Goal: Task Accomplishment & Management: Manage account settings

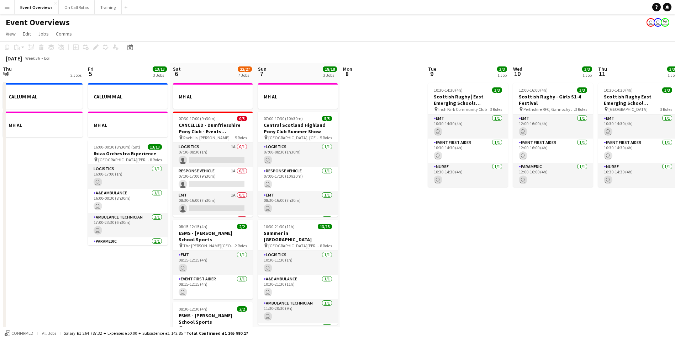
scroll to position [0, 245]
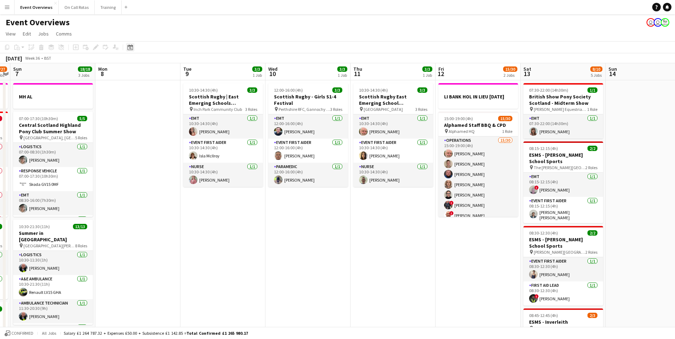
click at [131, 48] on icon at bounding box center [130, 48] width 2 height 2
click at [140, 106] on span "2" at bounding box center [141, 108] width 9 height 9
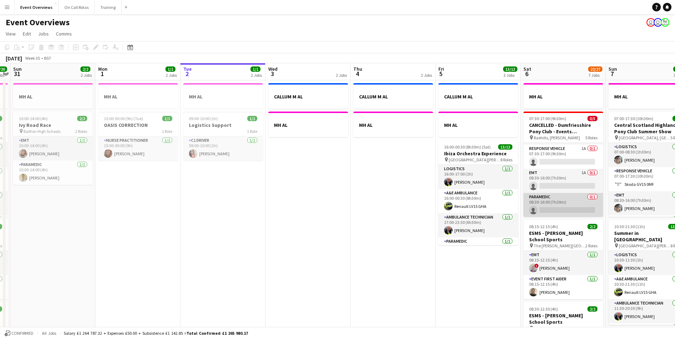
scroll to position [0, 0]
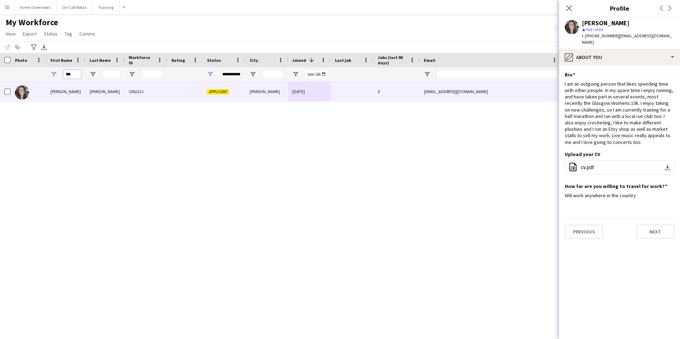
drag, startPoint x: 77, startPoint y: 76, endPoint x: 48, endPoint y: 77, distance: 29.5
click at [48, 77] on div "***" at bounding box center [65, 74] width 39 height 14
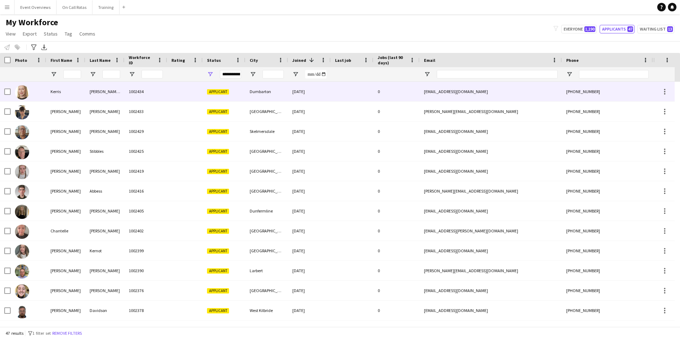
click at [146, 89] on div "1002434" at bounding box center [146, 92] width 43 height 20
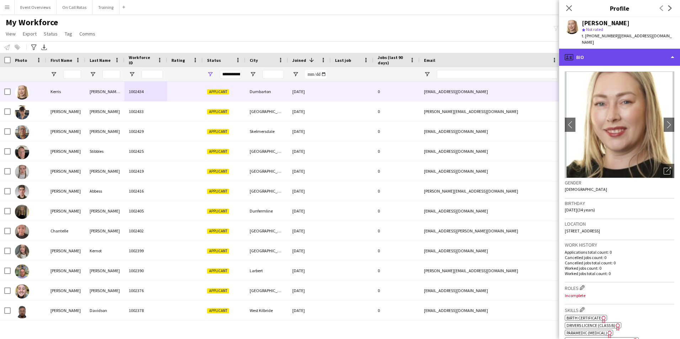
click at [617, 49] on div "profile Bio" at bounding box center [619, 57] width 121 height 17
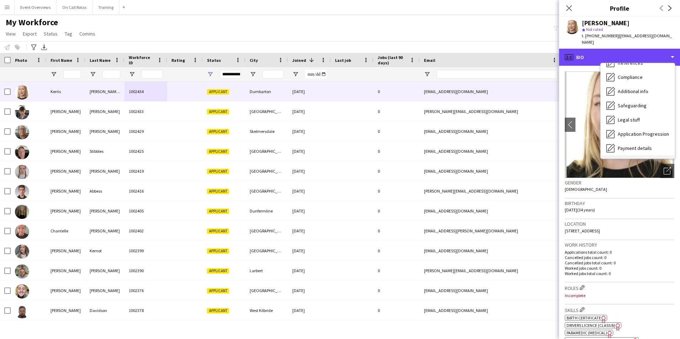
scroll to position [124, 0]
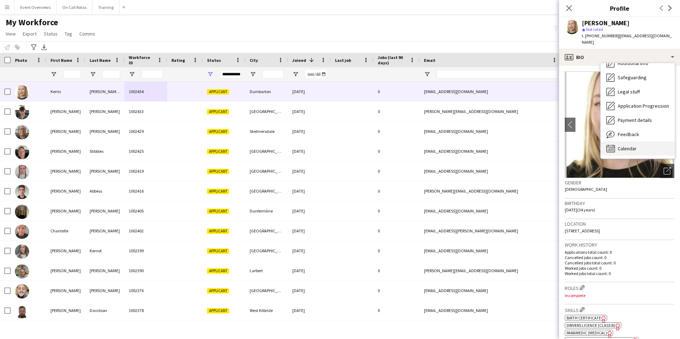
click at [624, 142] on div "Calendar Calendar" at bounding box center [638, 149] width 74 height 14
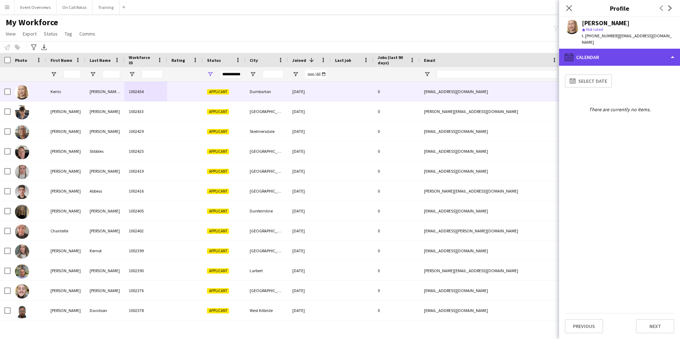
click at [608, 56] on div "calendar-full Calendar" at bounding box center [619, 57] width 121 height 17
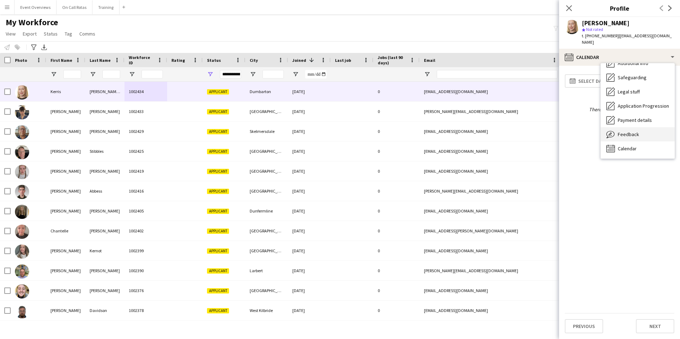
click at [628, 131] on span "Feedback" at bounding box center [628, 134] width 21 height 6
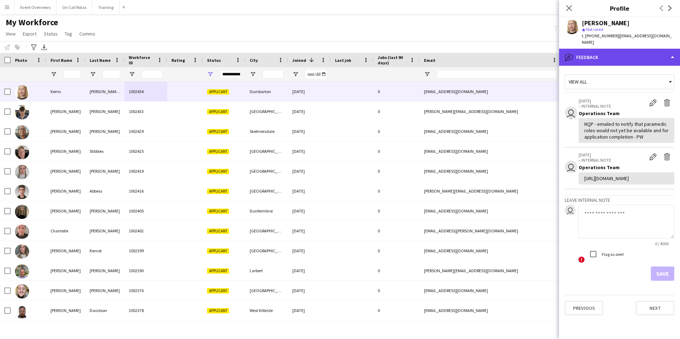
click at [598, 49] on div "bubble-pencil Feedback" at bounding box center [619, 57] width 121 height 17
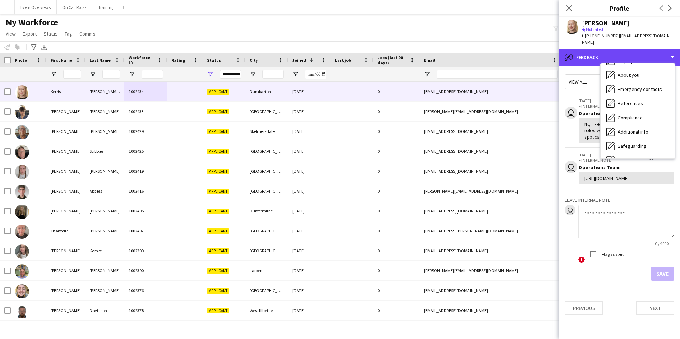
scroll to position [0, 0]
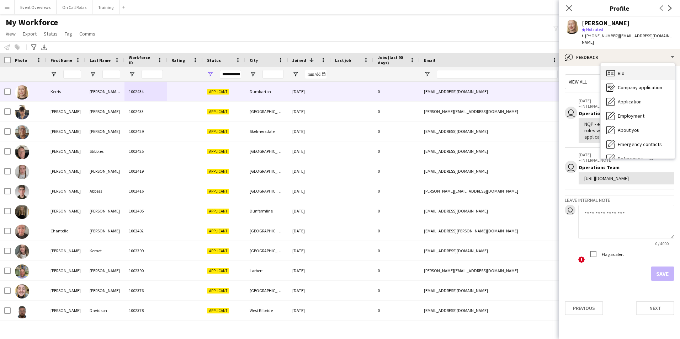
click at [622, 70] on span "Bio" at bounding box center [621, 73] width 7 height 6
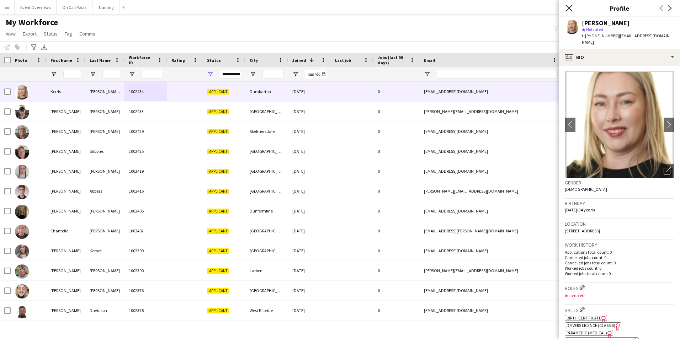
click at [571, 9] on icon "Close pop-in" at bounding box center [569, 8] width 7 height 7
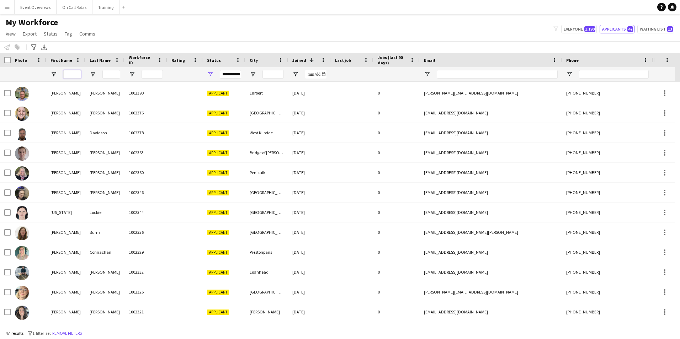
click at [64, 74] on input "First Name Filter Input" at bounding box center [72, 74] width 18 height 9
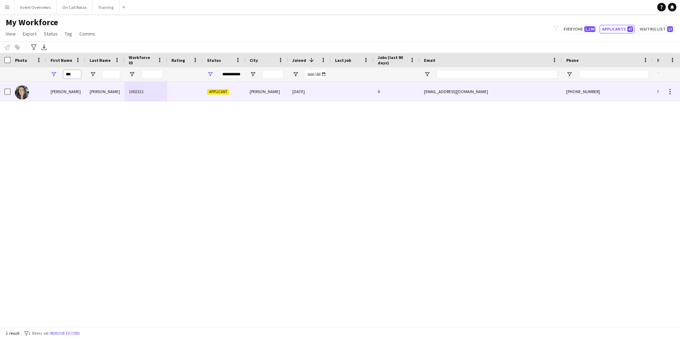
type input "***"
click at [51, 90] on div "[PERSON_NAME]" at bounding box center [65, 92] width 39 height 20
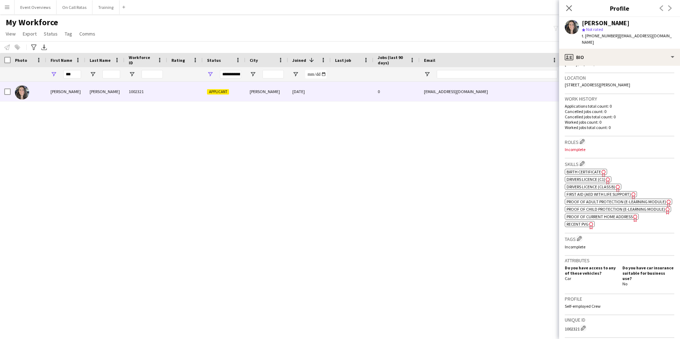
scroll to position [269, 0]
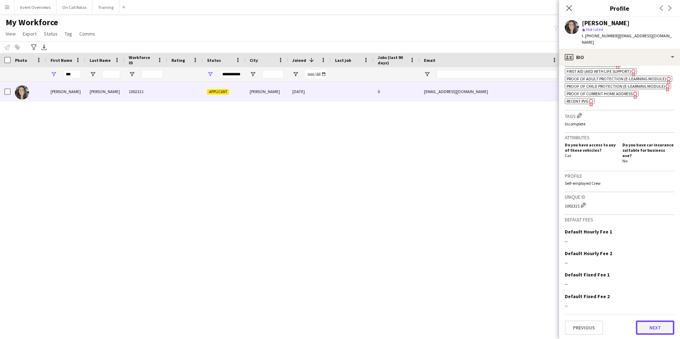
click at [653, 325] on button "Next" at bounding box center [655, 328] width 38 height 14
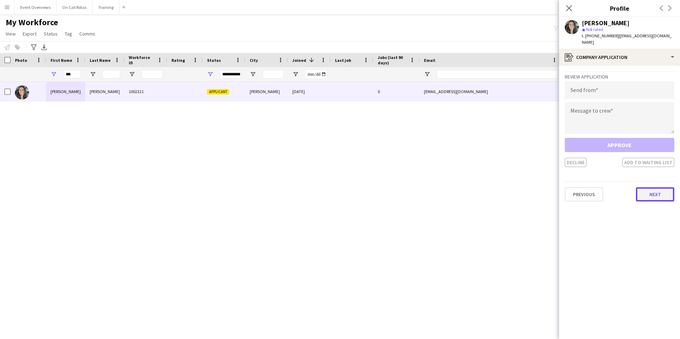
click at [660, 191] on button "Next" at bounding box center [655, 194] width 38 height 14
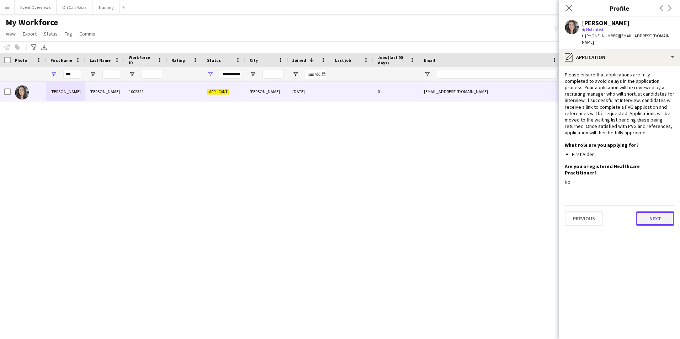
click at [655, 212] on button "Next" at bounding box center [655, 219] width 38 height 14
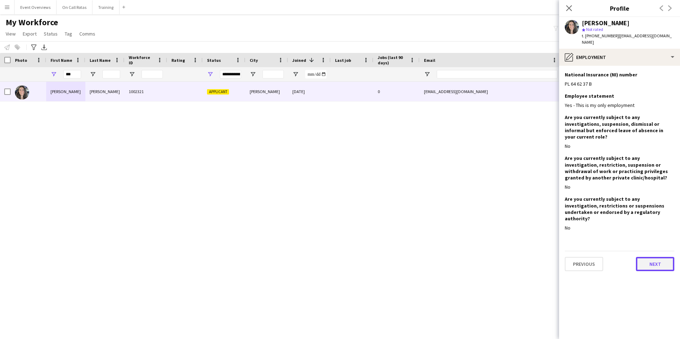
click at [650, 257] on button "Next" at bounding box center [655, 264] width 38 height 14
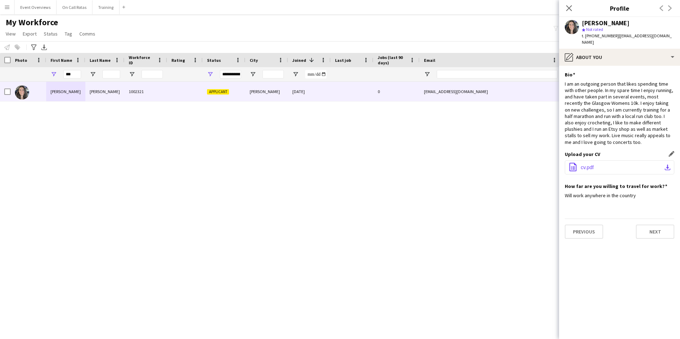
click at [592, 165] on span "cv.pdf" at bounding box center [587, 168] width 13 height 6
click at [595, 225] on button "Previous" at bounding box center [584, 232] width 38 height 14
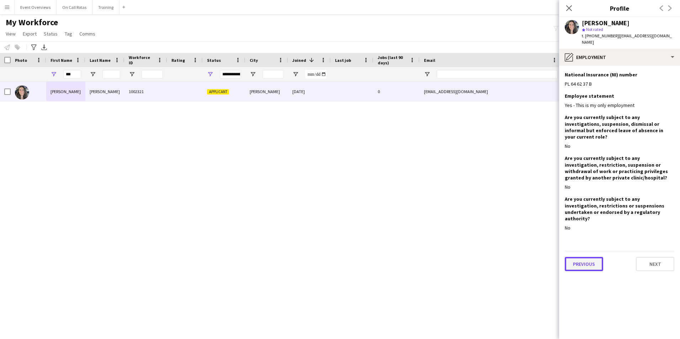
click at [588, 257] on button "Previous" at bounding box center [584, 264] width 38 height 14
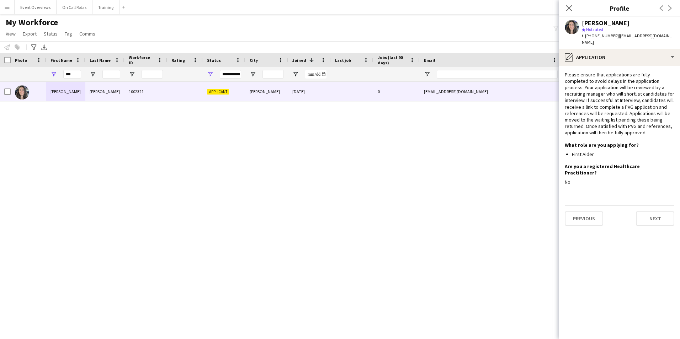
click at [571, 206] on div "Previous Next" at bounding box center [620, 216] width 110 height 20
click at [578, 212] on button "Previous" at bounding box center [584, 219] width 38 height 14
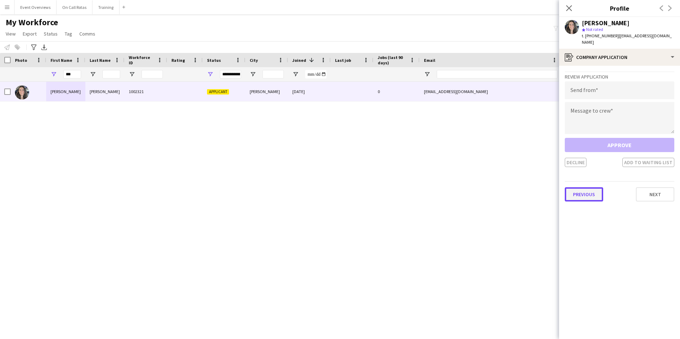
click at [576, 187] on button "Previous" at bounding box center [584, 194] width 38 height 14
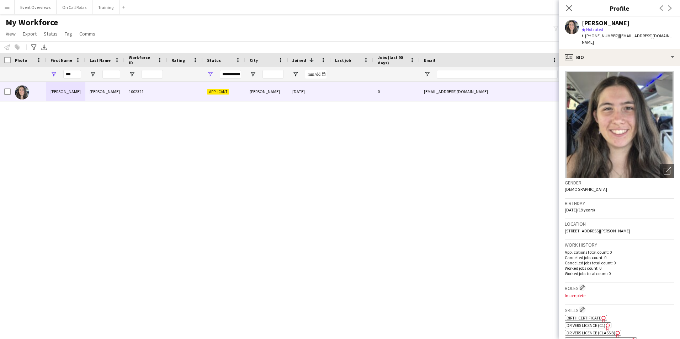
scroll to position [142, 0]
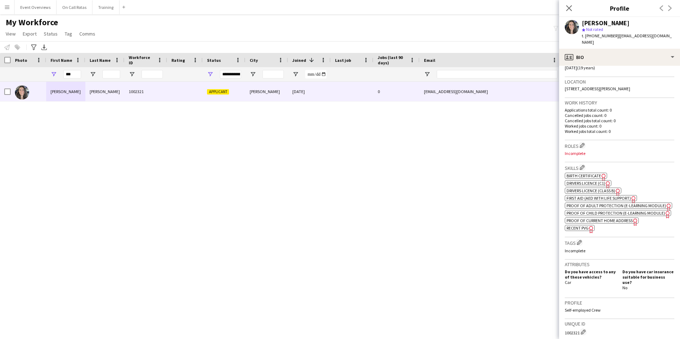
click at [581, 196] on span "First Aid (AED with life support)" at bounding box center [599, 198] width 64 height 5
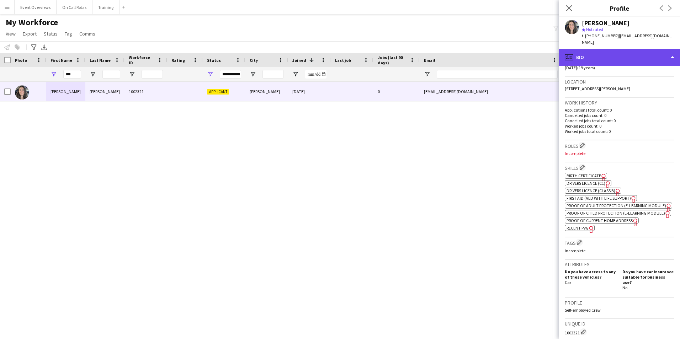
click at [621, 49] on div "profile Bio" at bounding box center [619, 57] width 121 height 17
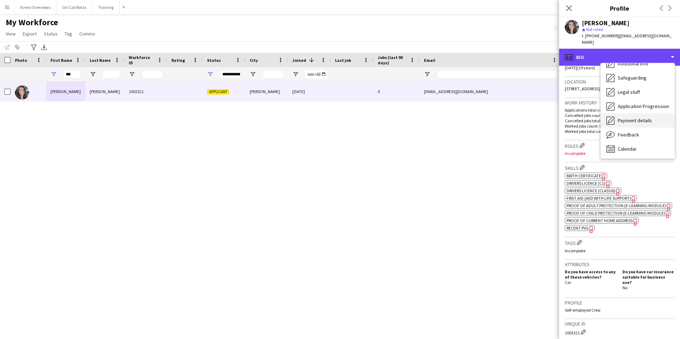
scroll to position [124, 0]
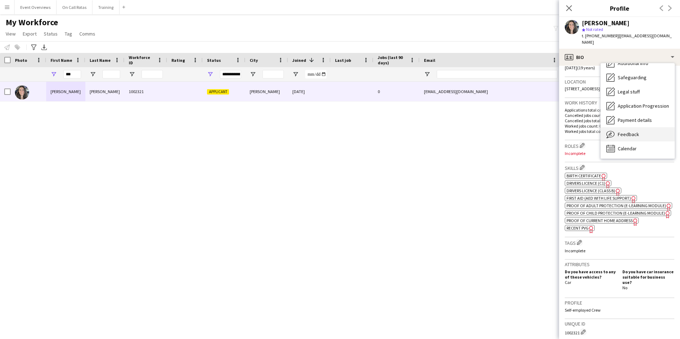
click at [627, 127] on div "Feedback Feedback" at bounding box center [638, 134] width 74 height 14
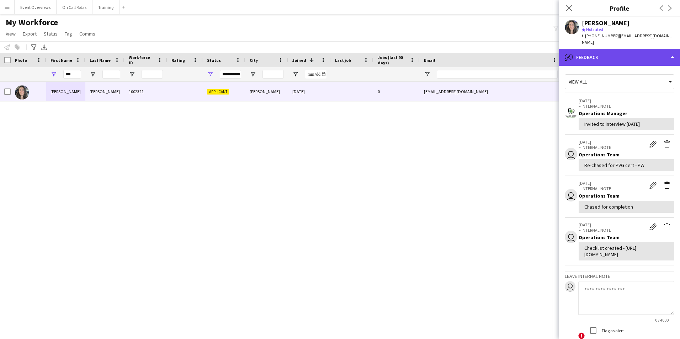
click at [608, 51] on div "bubble-pencil Feedback" at bounding box center [619, 57] width 121 height 17
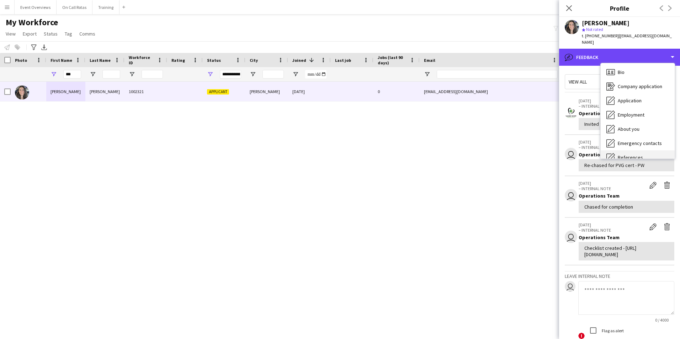
scroll to position [0, 0]
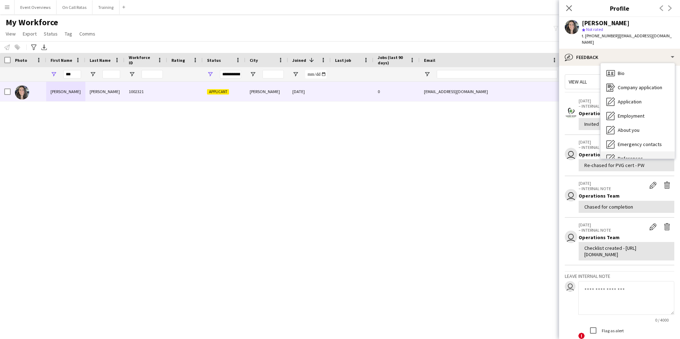
click at [625, 70] on span "Bio" at bounding box center [621, 73] width 7 height 6
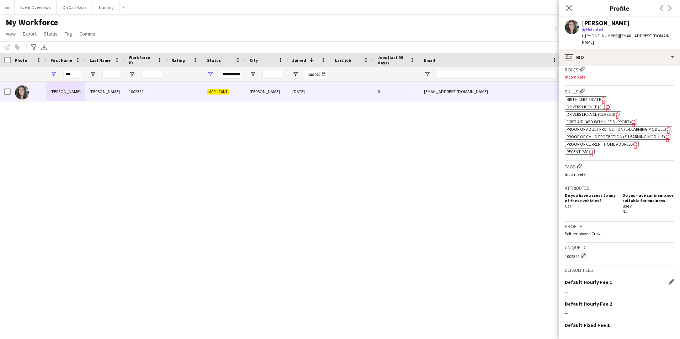
scroll to position [269, 0]
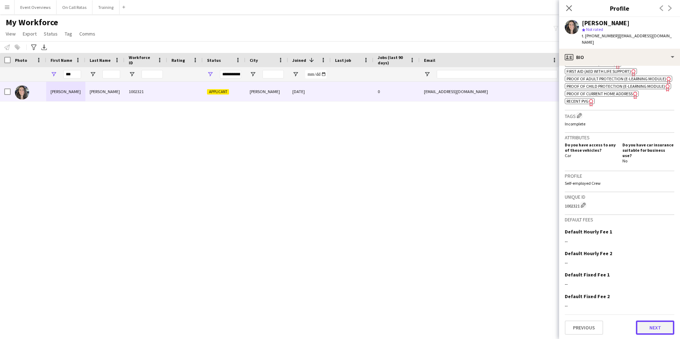
click at [643, 326] on button "Next" at bounding box center [655, 328] width 38 height 14
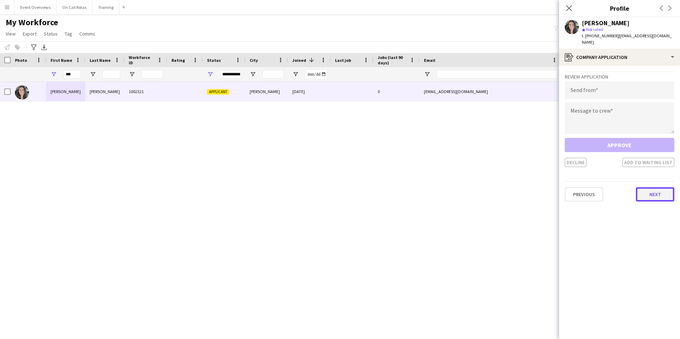
click at [664, 190] on button "Next" at bounding box center [655, 194] width 38 height 14
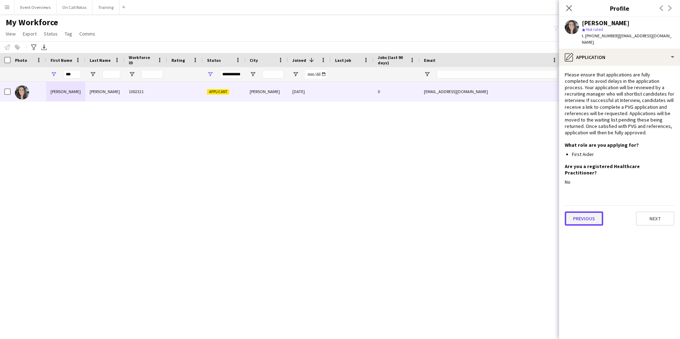
click at [585, 212] on button "Previous" at bounding box center [584, 219] width 38 height 14
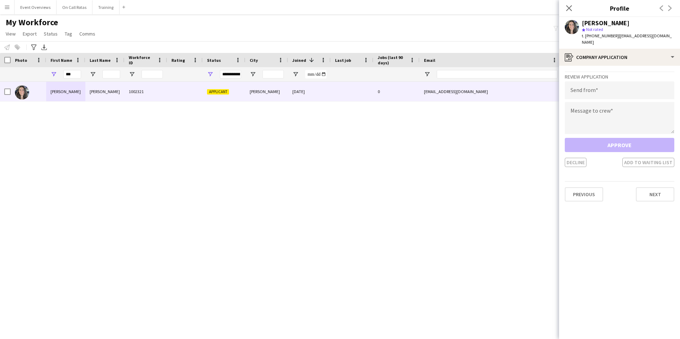
click at [583, 195] on app-crew-profile-application "Review Application Send from Message to crew Approve Decline Add to waiting lis…" at bounding box center [619, 203] width 121 height 274
click at [581, 190] on button "Previous" at bounding box center [584, 194] width 38 height 14
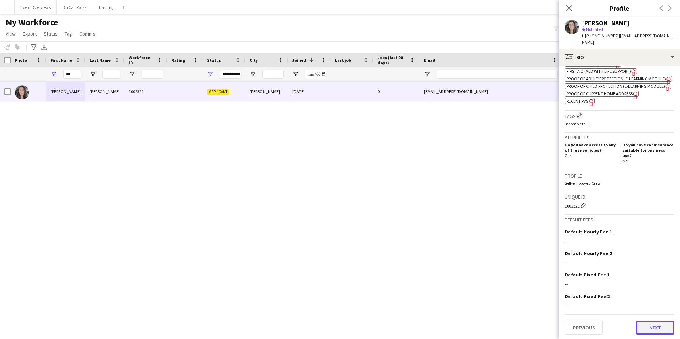
click at [643, 329] on button "Next" at bounding box center [655, 328] width 38 height 14
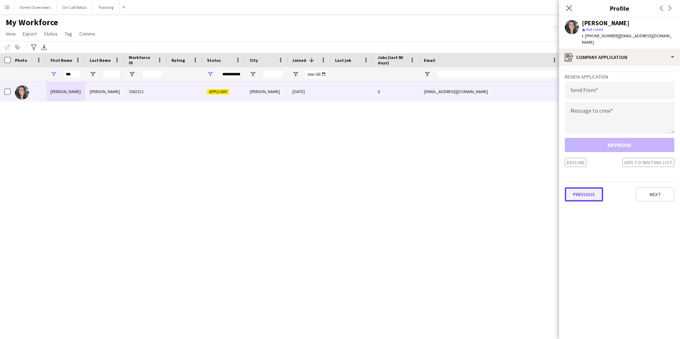
click at [591, 194] on button "Previous" at bounding box center [584, 194] width 38 height 14
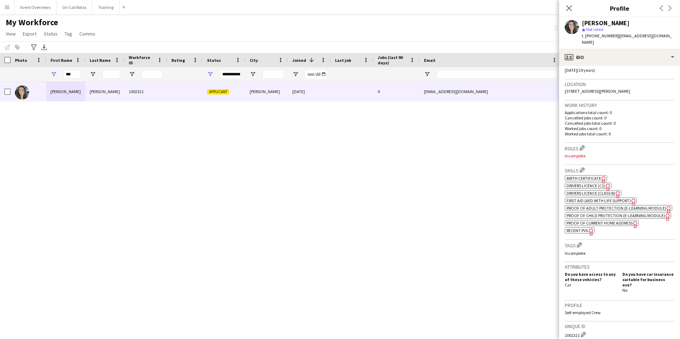
scroll to position [0, 0]
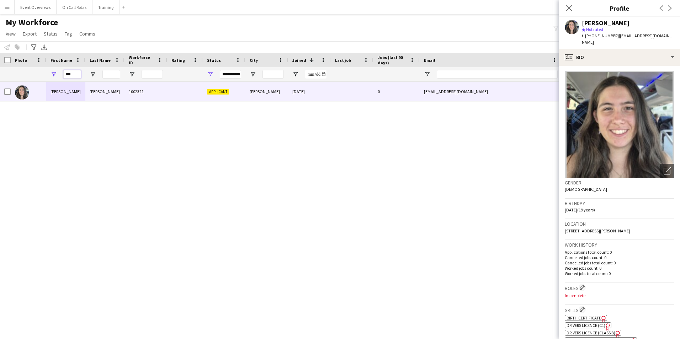
drag, startPoint x: 76, startPoint y: 79, endPoint x: 46, endPoint y: 80, distance: 30.3
click at [46, 80] on div "**********" at bounding box center [385, 74] width 771 height 14
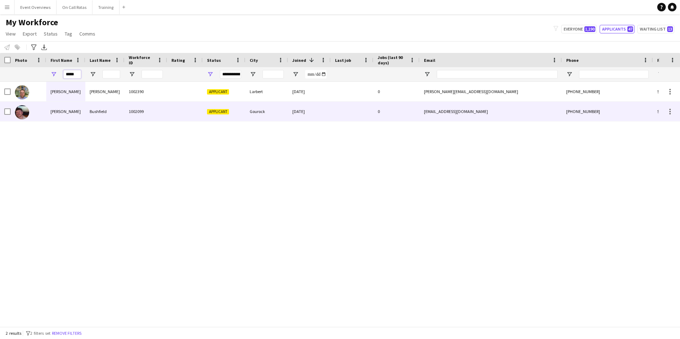
type input "*****"
click at [137, 110] on div "1002099" at bounding box center [146, 112] width 43 height 20
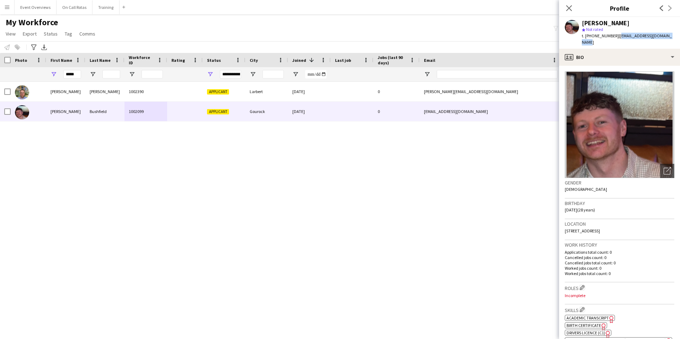
drag, startPoint x: 673, startPoint y: 36, endPoint x: 619, endPoint y: 38, distance: 53.8
click at [619, 38] on div "[PERSON_NAME] star Not rated t. [PHONE_NUMBER] | [EMAIL_ADDRESS][DOMAIN_NAME]" at bounding box center [619, 33] width 121 height 32
copy span "[EMAIL_ADDRESS][DOMAIN_NAME]"
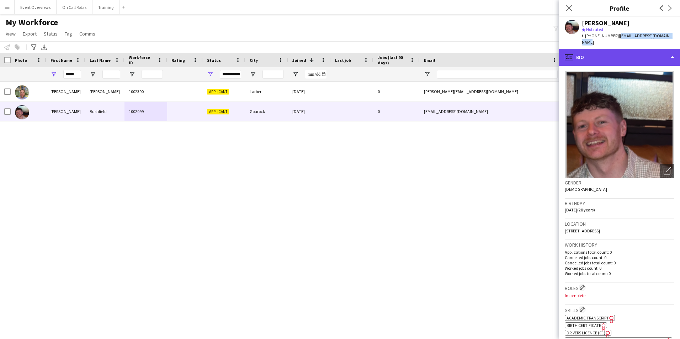
click at [607, 53] on div "profile Bio" at bounding box center [619, 57] width 121 height 17
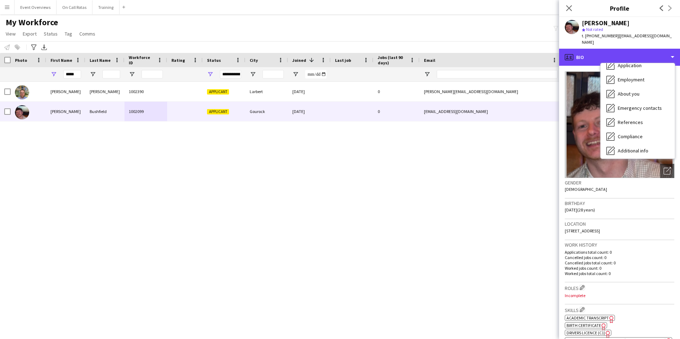
scroll to position [36, 0]
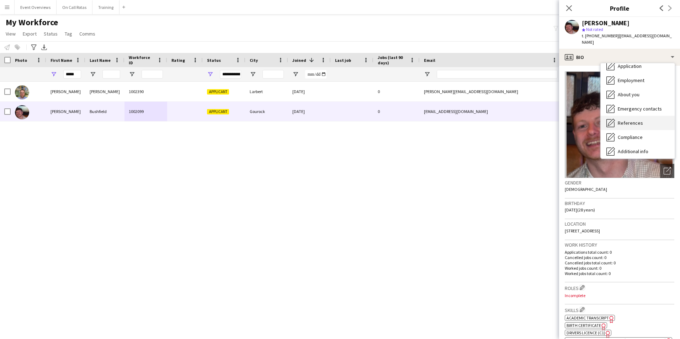
click at [624, 121] on div "References References" at bounding box center [638, 123] width 74 height 14
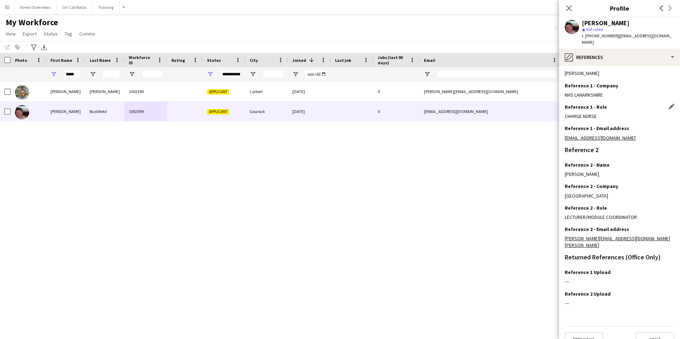
scroll to position [0, 0]
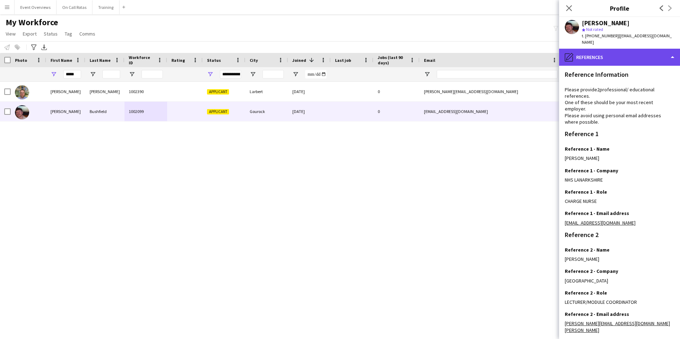
click at [590, 51] on div "pencil4 References" at bounding box center [619, 57] width 121 height 17
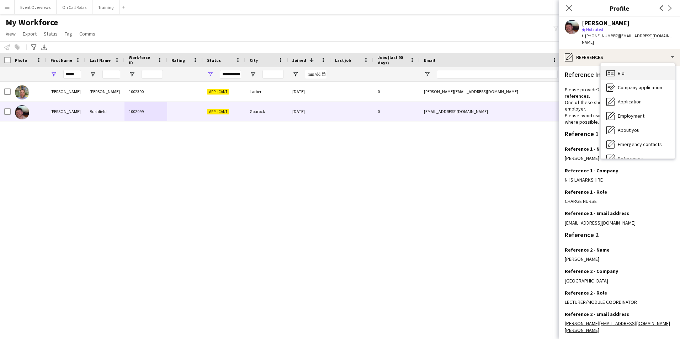
click at [613, 69] on icon "Bio" at bounding box center [611, 73] width 9 height 9
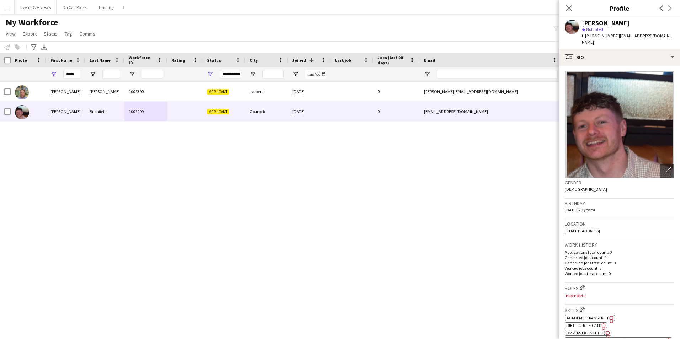
click at [529, 146] on div "David Spicer 1002390 Applicant Larbert 11-08-2025 0 david.spicer79@gmail.com +4…" at bounding box center [329, 202] width 659 height 240
drag, startPoint x: 615, startPoint y: 35, endPoint x: 592, endPoint y: 36, distance: 22.8
click at [592, 36] on span "t. [PHONE_NUMBER]" at bounding box center [600, 35] width 37 height 5
copy span "07538955045"
click at [680, 15] on div "Previous Next" at bounding box center [666, 8] width 28 height 16
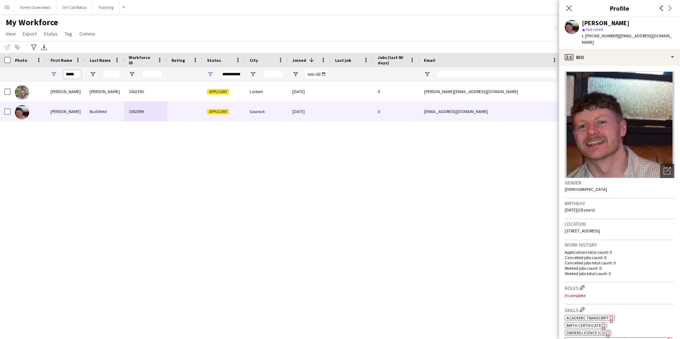
drag, startPoint x: 76, startPoint y: 73, endPoint x: 57, endPoint y: 73, distance: 19.2
click at [57, 73] on div "*****" at bounding box center [65, 74] width 39 height 14
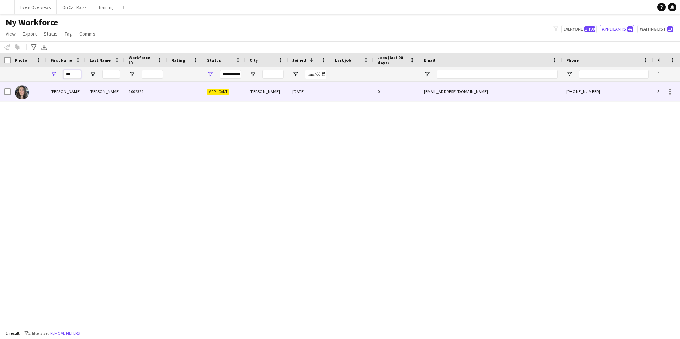
type input "***"
click at [62, 90] on div "[PERSON_NAME]" at bounding box center [65, 92] width 39 height 20
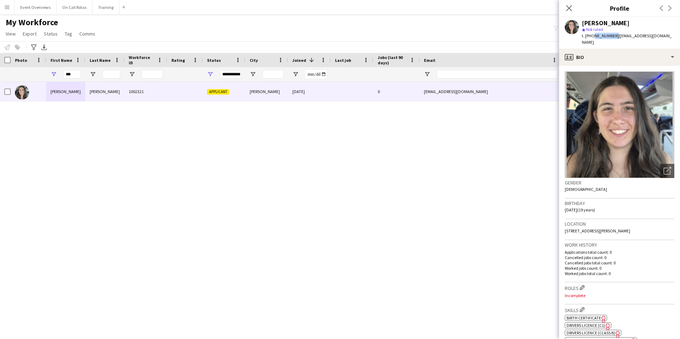
drag, startPoint x: 613, startPoint y: 35, endPoint x: 591, endPoint y: 37, distance: 22.1
click at [591, 37] on span "t. [PHONE_NUMBER]" at bounding box center [600, 35] width 37 height 5
copy span "7719450946"
click at [568, 4] on app-icon "Close pop-in" at bounding box center [569, 8] width 10 height 10
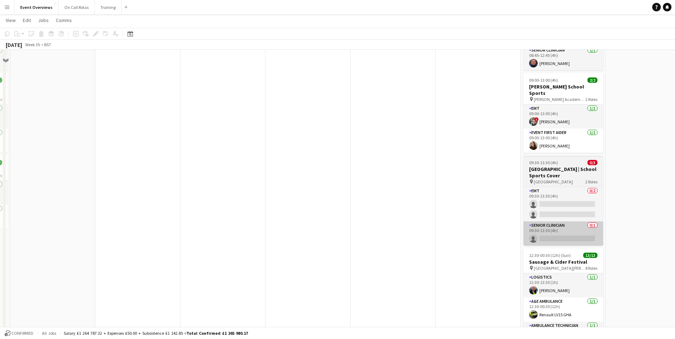
scroll to position [455, 0]
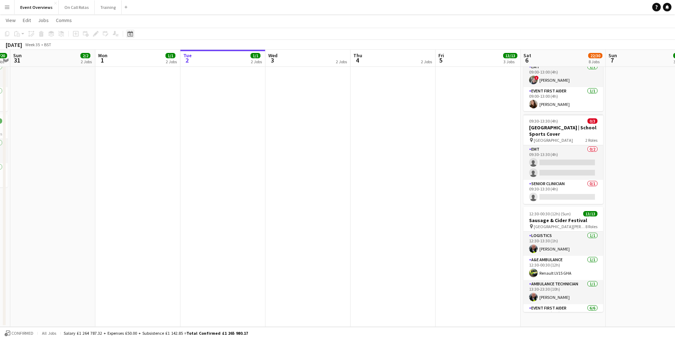
click at [130, 34] on icon at bounding box center [130, 34] width 2 height 2
click at [134, 102] on span "8" at bounding box center [131, 104] width 9 height 9
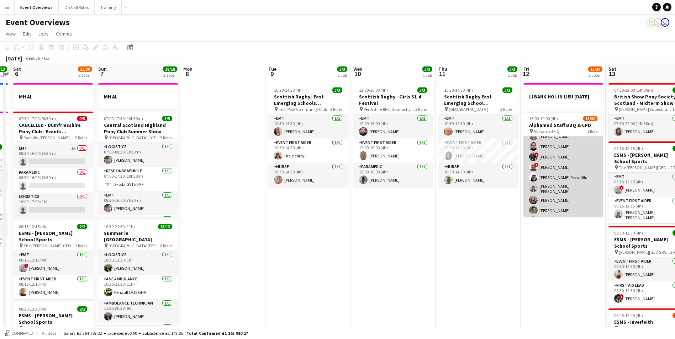
scroll to position [0, 0]
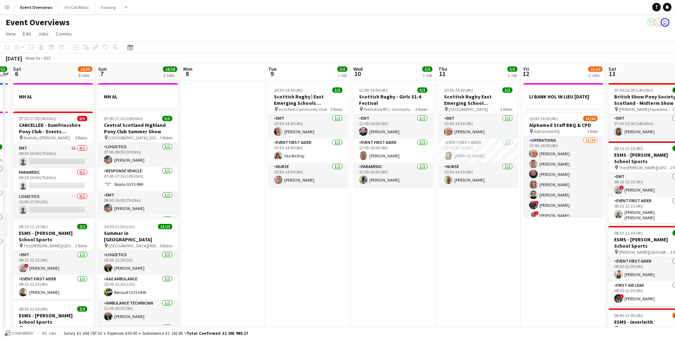
click at [125, 43] on div "Date picker SEP 2025 SEP 2025 Monday M Tuesday T Wednesday W Thursday T Friday …" at bounding box center [128, 47] width 16 height 9
click at [129, 45] on icon "Date picker" at bounding box center [130, 47] width 6 height 6
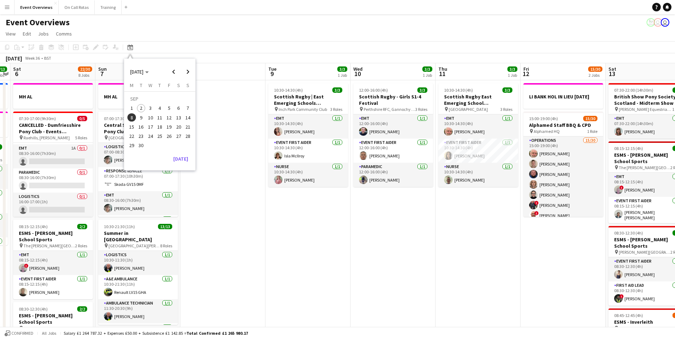
click at [132, 143] on span "29" at bounding box center [131, 146] width 9 height 9
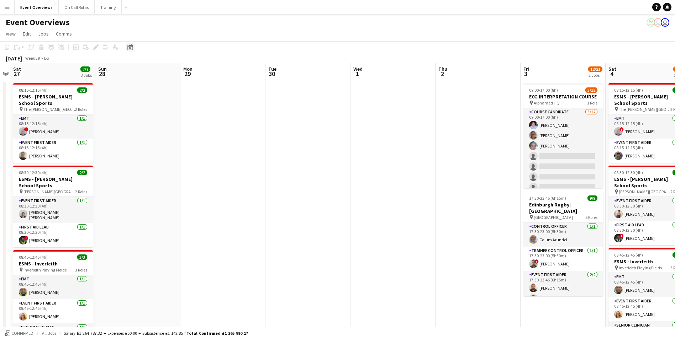
click at [130, 46] on icon at bounding box center [129, 47] width 5 height 6
click at [142, 108] on span "2" at bounding box center [141, 108] width 9 height 9
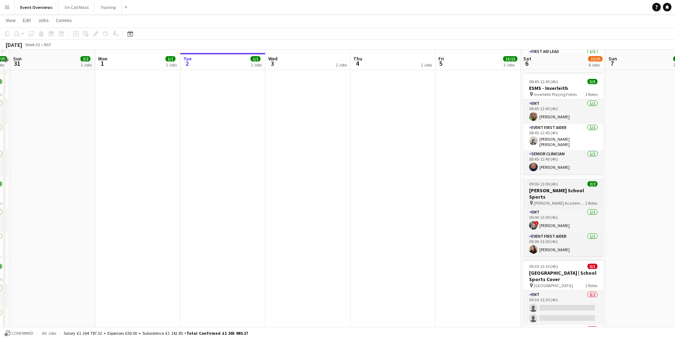
scroll to position [313, 0]
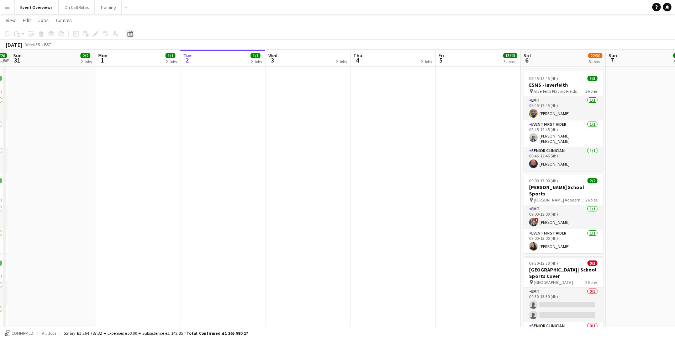
click at [133, 34] on icon at bounding box center [129, 34] width 5 height 6
click at [174, 104] on span "13" at bounding box center [178, 104] width 9 height 9
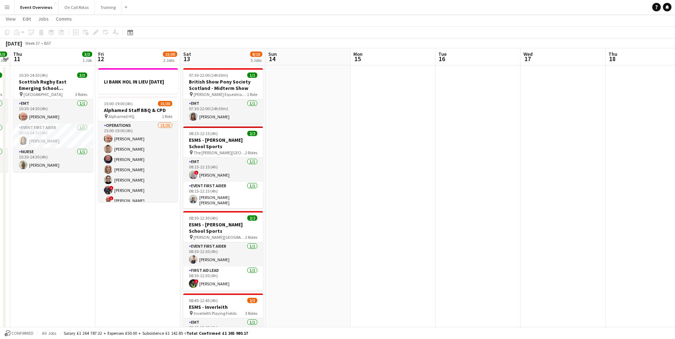
scroll to position [0, 0]
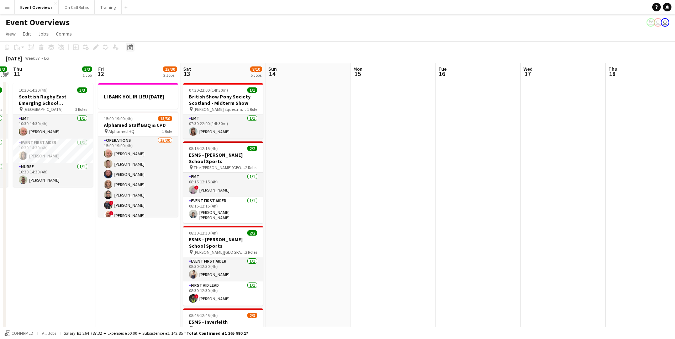
click at [133, 48] on icon at bounding box center [129, 47] width 5 height 6
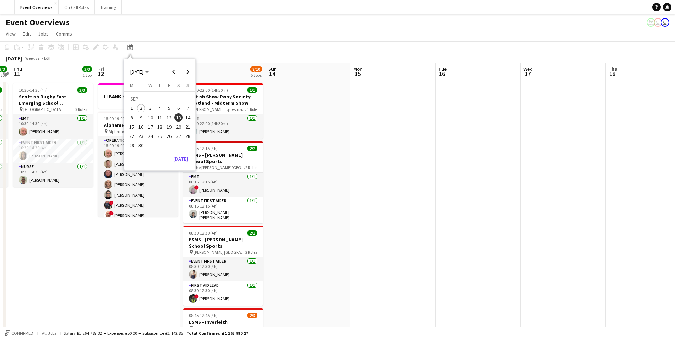
click at [176, 126] on span "20" at bounding box center [178, 127] width 9 height 9
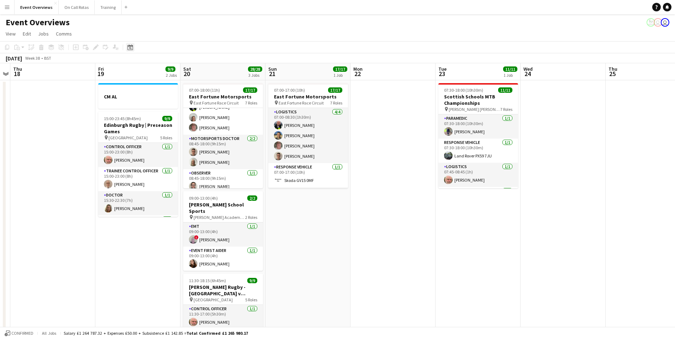
click at [132, 47] on icon "Date picker" at bounding box center [130, 47] width 6 height 6
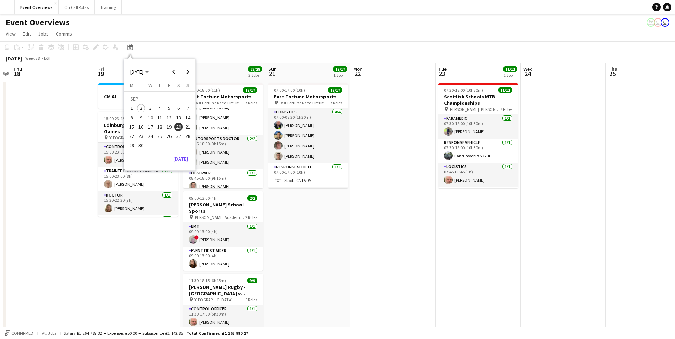
click at [143, 104] on button "2" at bounding box center [140, 108] width 9 height 9
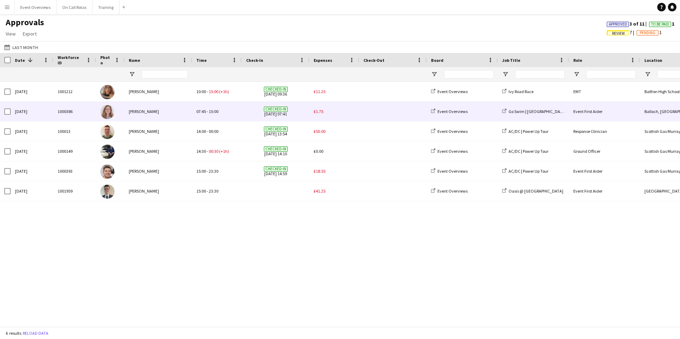
click at [109, 113] on img at bounding box center [107, 112] width 14 height 14
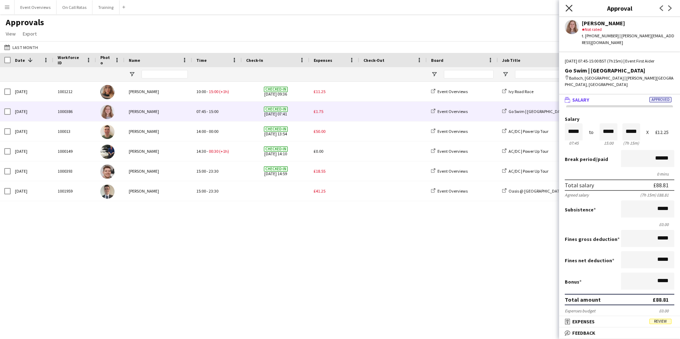
click at [568, 6] on icon "Close pop-in" at bounding box center [569, 8] width 7 height 7
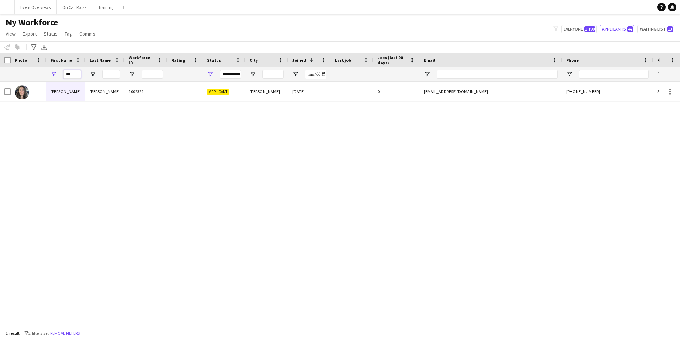
drag, startPoint x: 75, startPoint y: 75, endPoint x: 58, endPoint y: 74, distance: 17.1
click at [58, 74] on div "***" at bounding box center [65, 74] width 39 height 14
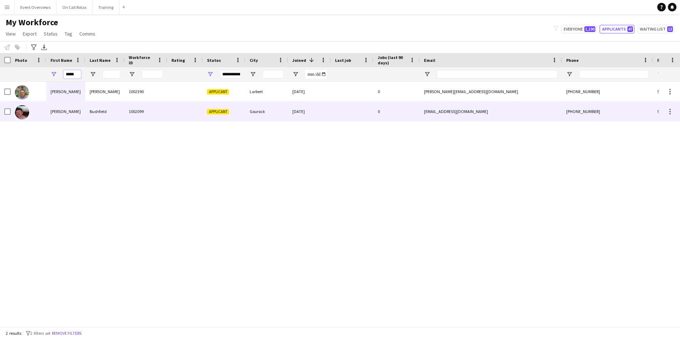
type input "*****"
click at [94, 110] on div "Bushfield" at bounding box center [104, 112] width 39 height 20
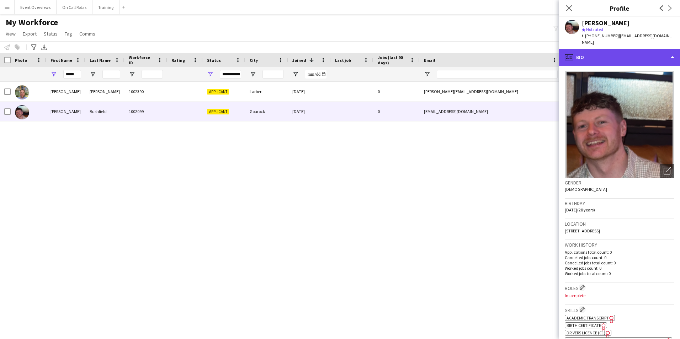
click at [592, 55] on div "profile Bio" at bounding box center [619, 57] width 121 height 17
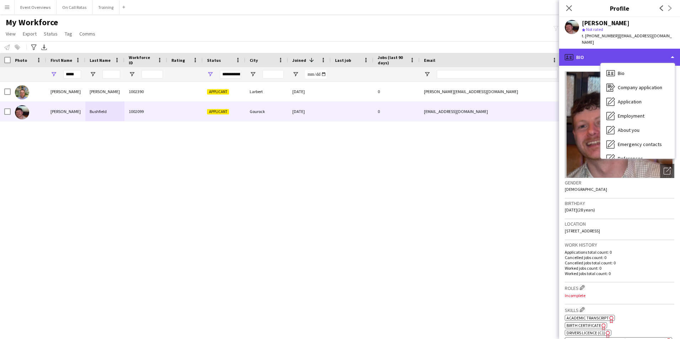
click at [606, 49] on div "profile Bio" at bounding box center [619, 57] width 121 height 17
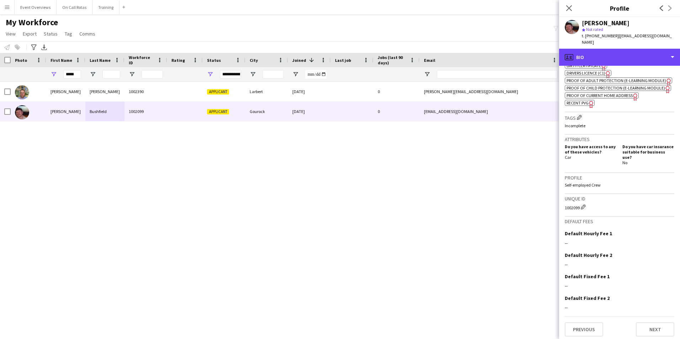
scroll to position [262, 0]
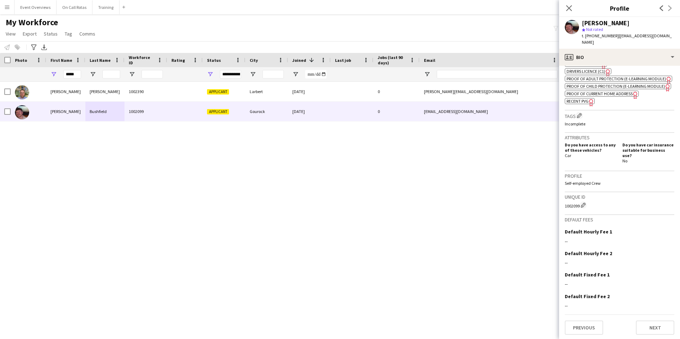
click at [656, 338] on app-crew-profile-bio "Open photos pop-in Gender [DEMOGRAPHIC_DATA] Birthday [DEMOGRAPHIC_DATA] (28 ye…" at bounding box center [619, 203] width 121 height 274
click at [653, 330] on button "Next" at bounding box center [655, 328] width 38 height 14
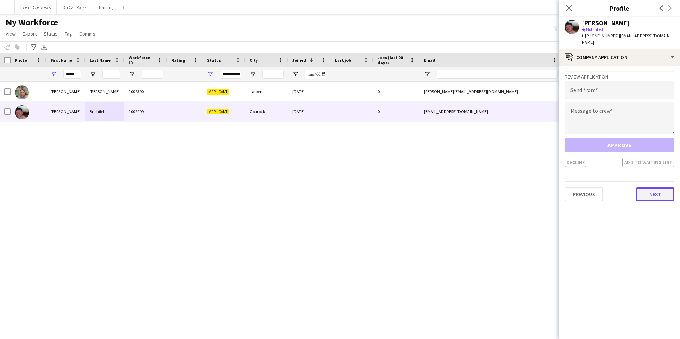
click at [653, 187] on button "Next" at bounding box center [655, 194] width 38 height 14
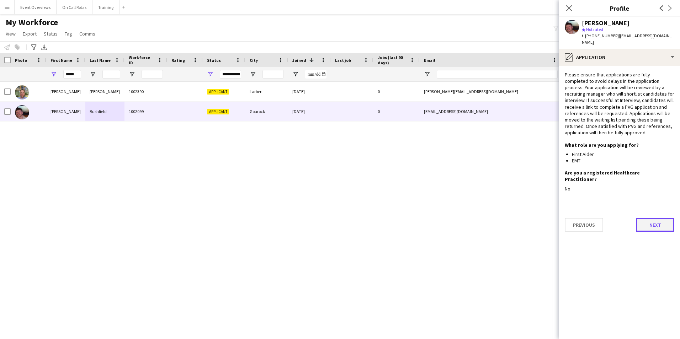
click at [641, 218] on button "Next" at bounding box center [655, 225] width 38 height 14
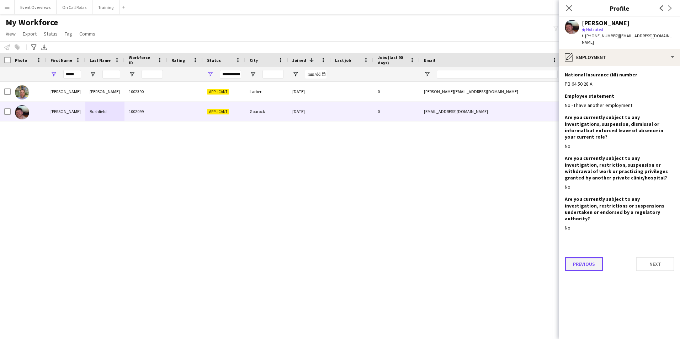
click at [597, 257] on button "Previous" at bounding box center [584, 264] width 38 height 14
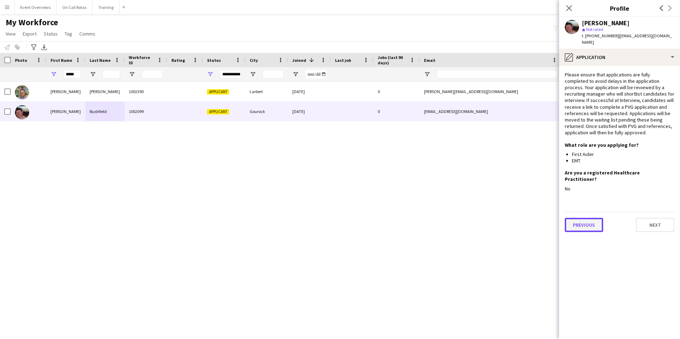
click at [591, 218] on button "Previous" at bounding box center [584, 225] width 38 height 14
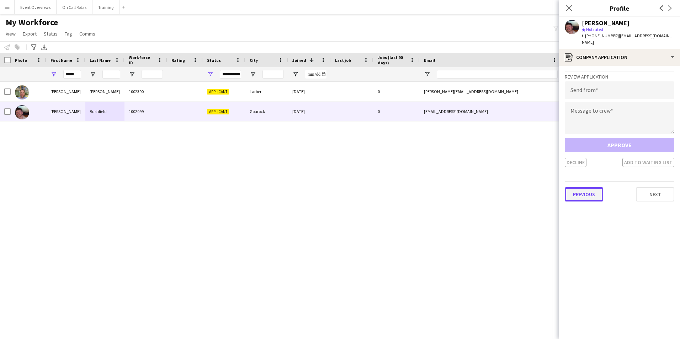
click at [578, 187] on button "Previous" at bounding box center [584, 194] width 38 height 14
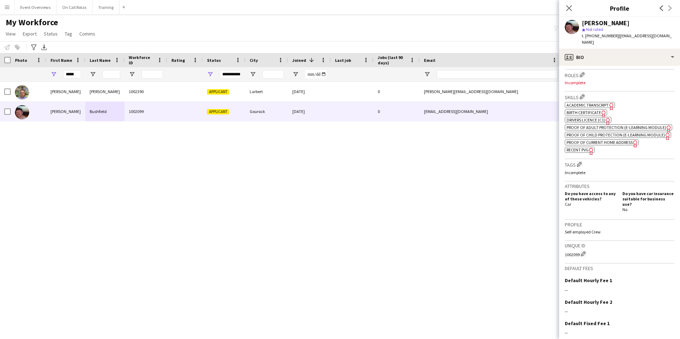
scroll to position [0, 0]
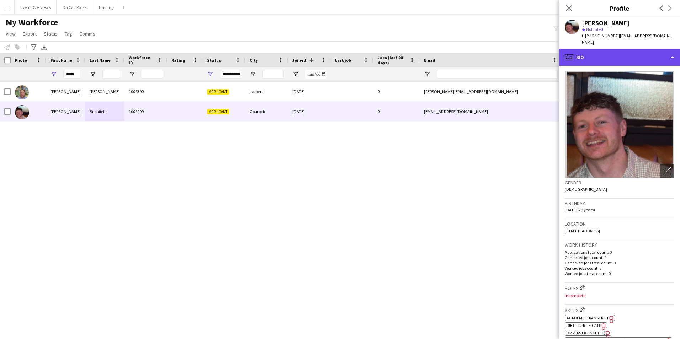
click at [606, 50] on div "profile Bio" at bounding box center [619, 57] width 121 height 17
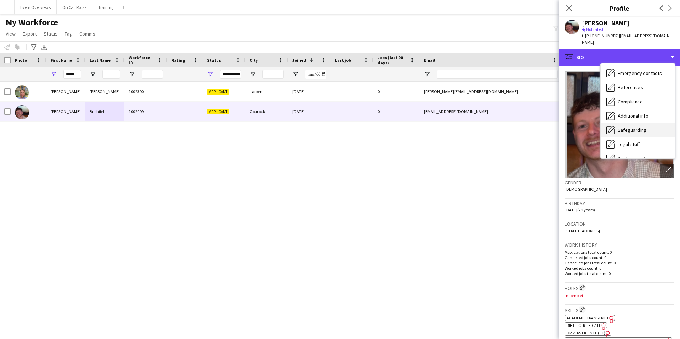
scroll to position [36, 0]
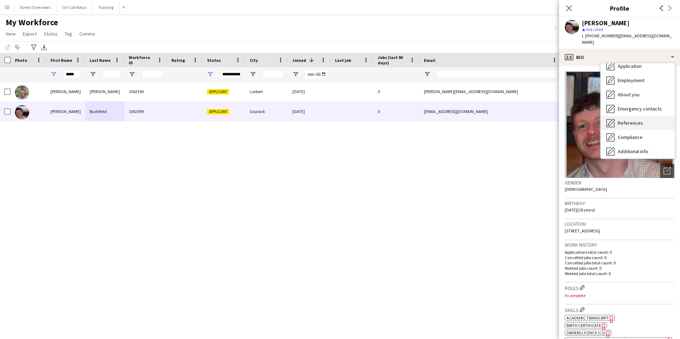
click at [621, 116] on div "References References" at bounding box center [638, 123] width 74 height 14
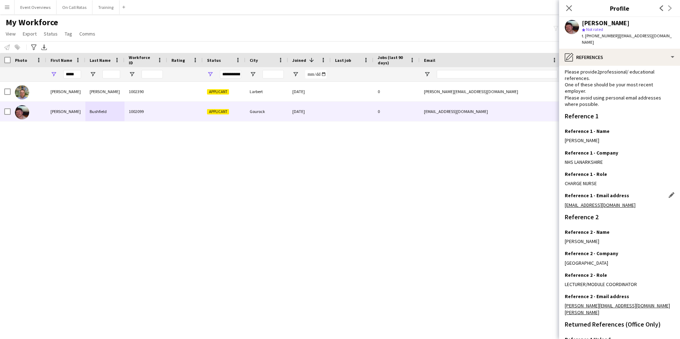
scroll to position [0, 0]
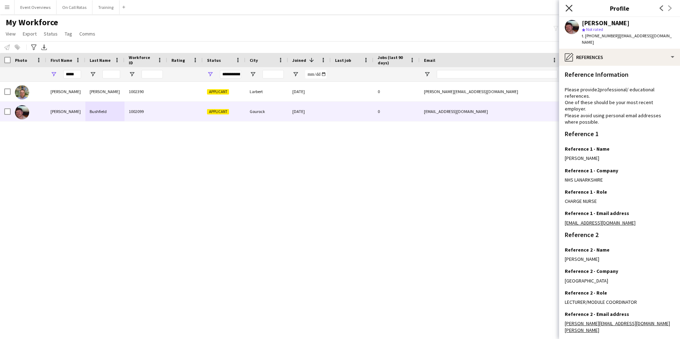
click at [572, 9] on icon "Close pop-in" at bounding box center [569, 8] width 7 height 7
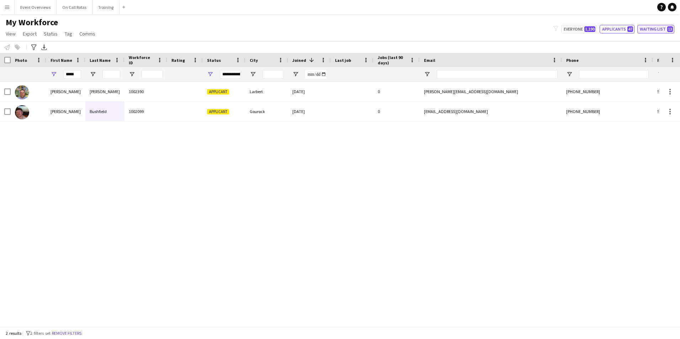
click at [661, 26] on button "Waiting list 13" at bounding box center [656, 29] width 37 height 9
type input "**********"
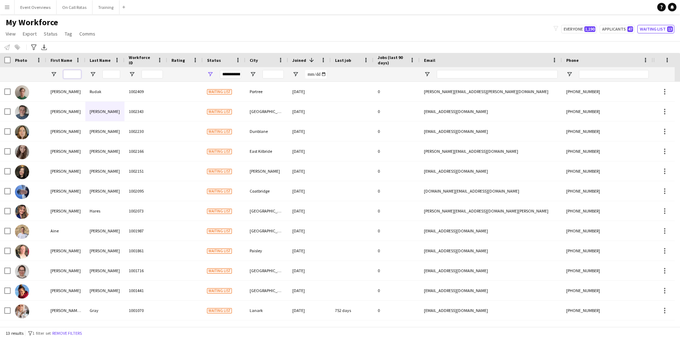
click at [74, 73] on input "First Name Filter Input" at bounding box center [72, 74] width 18 height 9
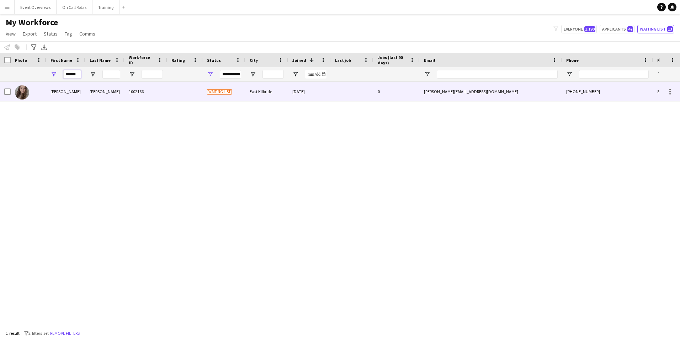
type input "******"
click at [39, 93] on div at bounding box center [29, 92] width 36 height 20
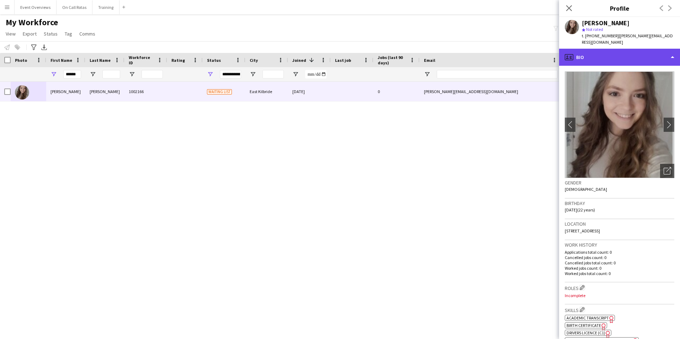
click at [596, 51] on div "profile Bio" at bounding box center [619, 57] width 121 height 17
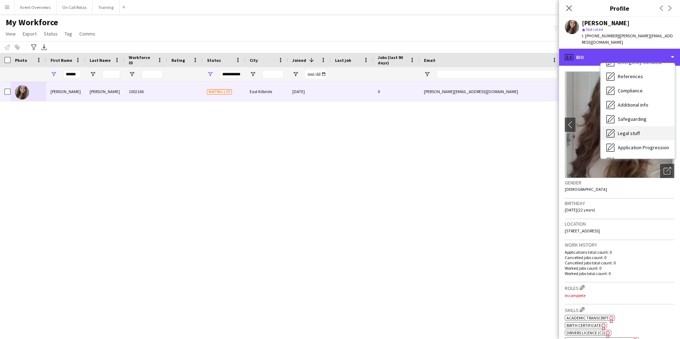
scroll to position [53, 0]
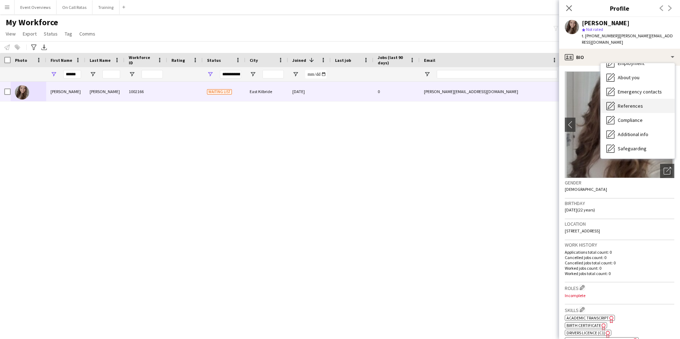
click at [623, 103] on span "References" at bounding box center [630, 106] width 25 height 6
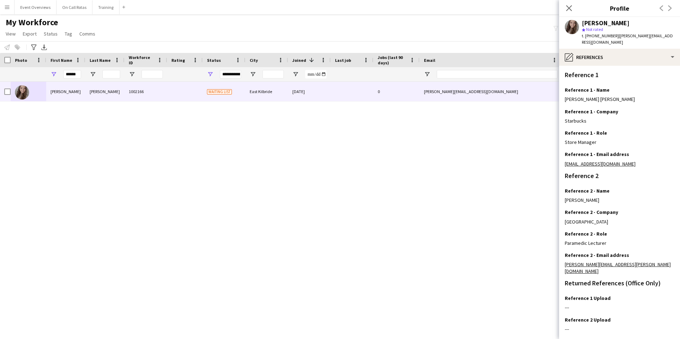
scroll to position [85, 0]
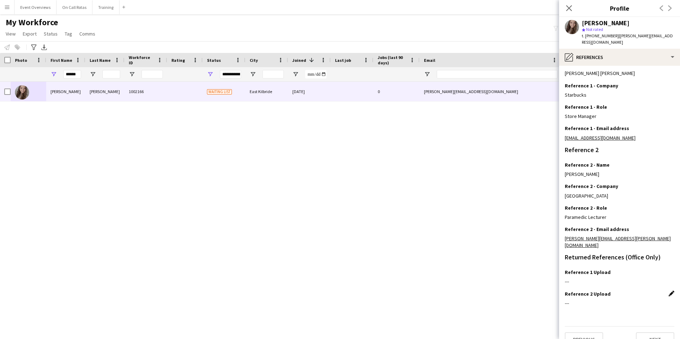
click at [669, 291] on app-icon "Edit this field" at bounding box center [672, 294] width 6 height 6
click at [654, 300] on button "Upload new file" at bounding box center [652, 305] width 44 height 11
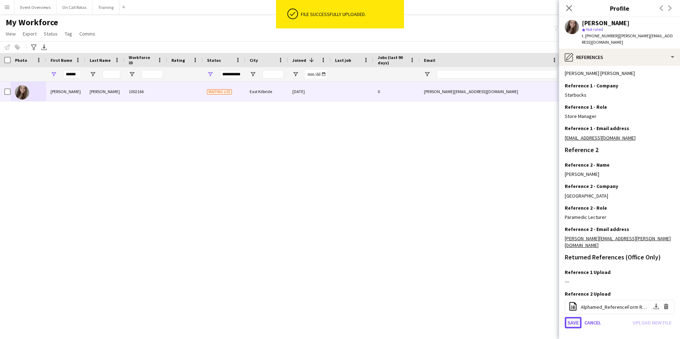
click at [574, 317] on button "Save" at bounding box center [573, 322] width 17 height 11
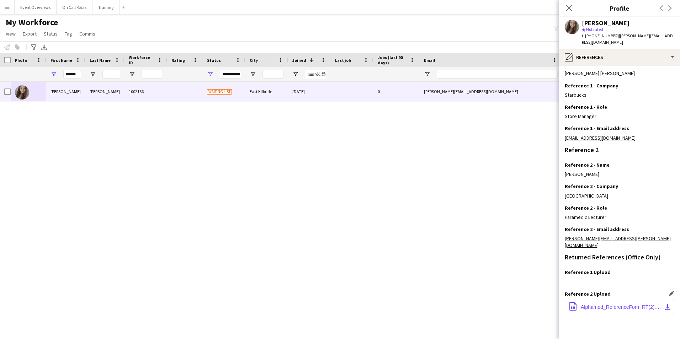
click at [608, 300] on button "office-file-sheet Alphamed_ReferenceForm RT(2).docx download-bottom" at bounding box center [620, 307] width 110 height 14
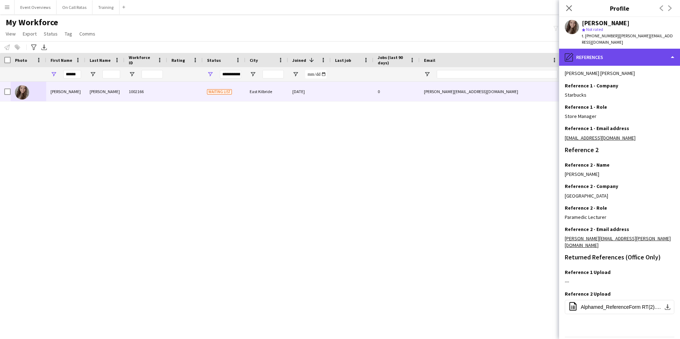
click at [611, 52] on div "pencil4 References" at bounding box center [619, 57] width 121 height 17
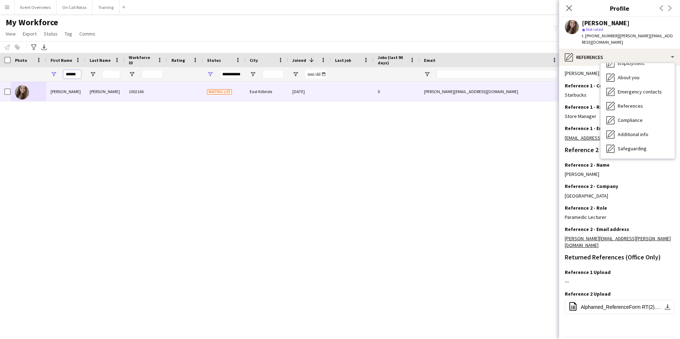
drag, startPoint x: 81, startPoint y: 74, endPoint x: 50, endPoint y: 74, distance: 30.6
click at [50, 74] on div "******" at bounding box center [65, 74] width 39 height 14
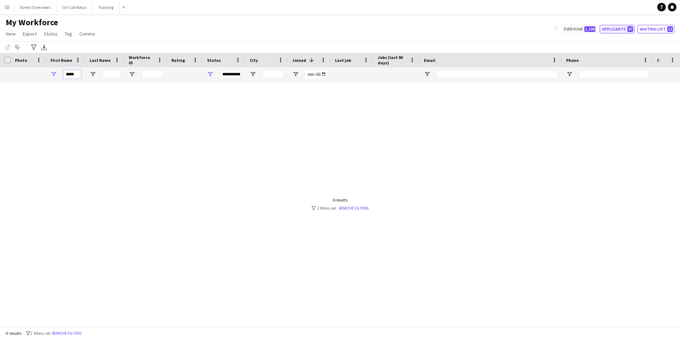
type input "*****"
click at [611, 31] on button "Applicants 47" at bounding box center [617, 29] width 35 height 9
type input "**********"
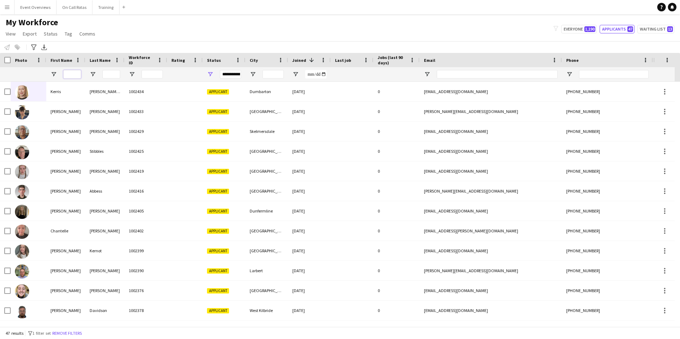
click at [66, 73] on input "First Name Filter Input" at bounding box center [72, 74] width 18 height 9
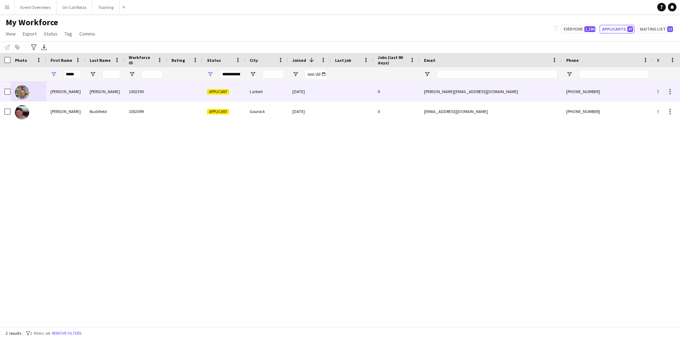
click at [88, 99] on div "[PERSON_NAME]" at bounding box center [104, 92] width 39 height 20
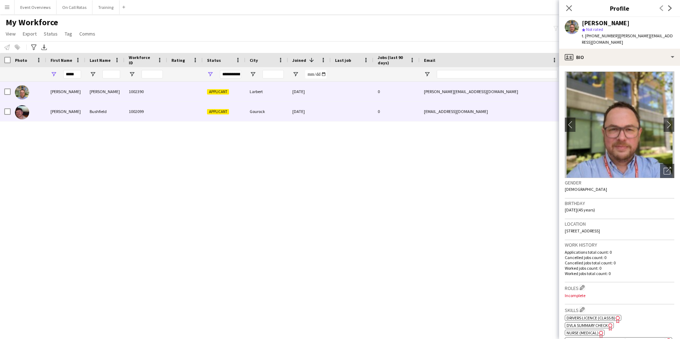
click at [88, 106] on div "Bushfield" at bounding box center [104, 112] width 39 height 20
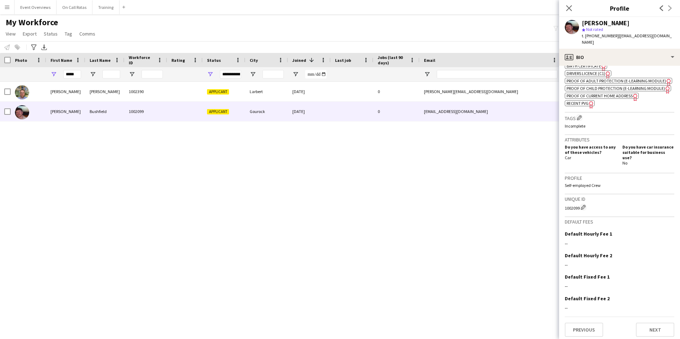
scroll to position [262, 0]
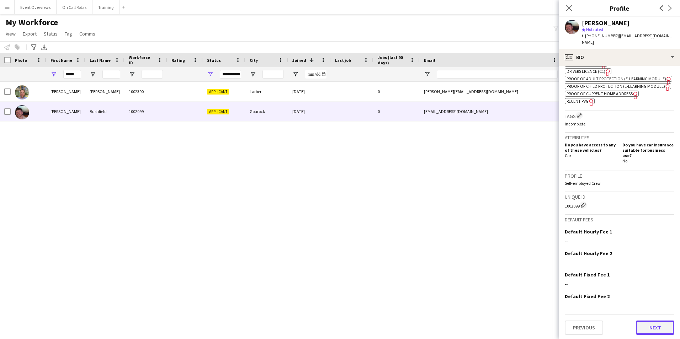
click at [643, 325] on button "Next" at bounding box center [655, 328] width 38 height 14
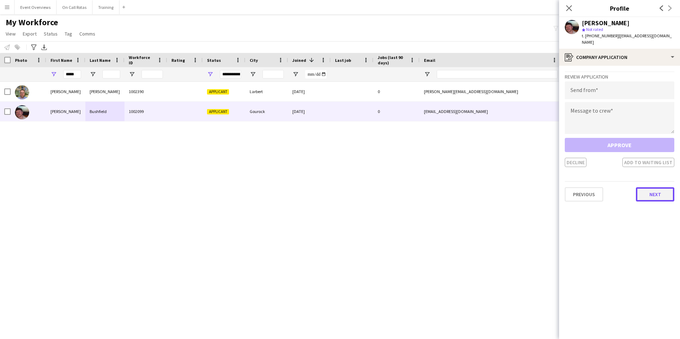
click at [649, 187] on button "Next" at bounding box center [655, 194] width 38 height 14
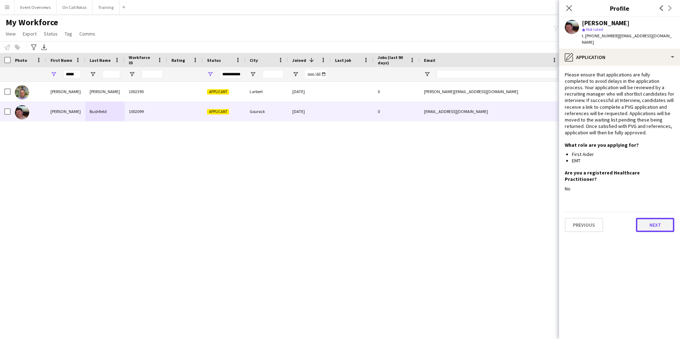
click at [642, 218] on button "Next" at bounding box center [655, 225] width 38 height 14
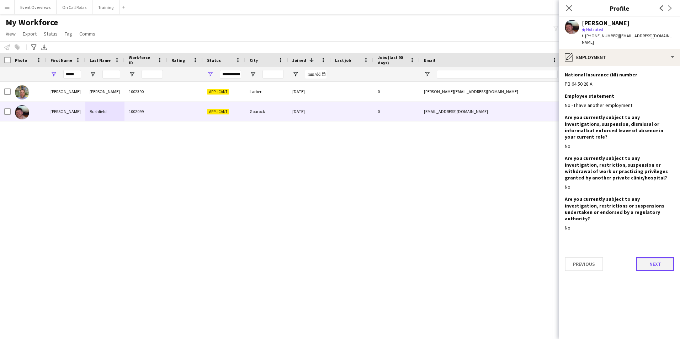
click at [642, 257] on button "Next" at bounding box center [655, 264] width 38 height 14
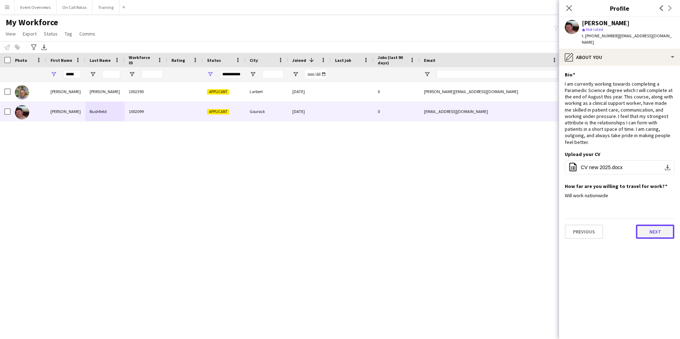
click at [645, 225] on button "Next" at bounding box center [655, 232] width 38 height 14
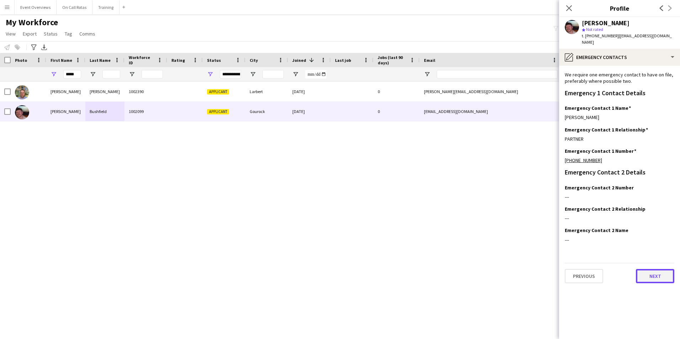
click at [657, 270] on button "Next" at bounding box center [655, 276] width 38 height 14
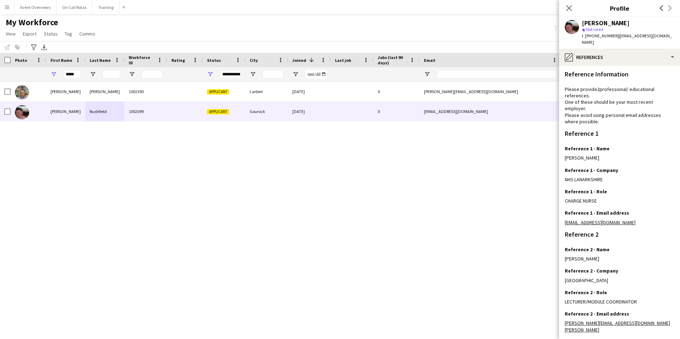
scroll to position [0, 0]
drag, startPoint x: 641, startPoint y: 218, endPoint x: 563, endPoint y: 219, distance: 77.9
click at [563, 219] on app-section-data-types "Reference Information Please provide 2 professional/ educational references. On…" at bounding box center [619, 203] width 121 height 274
copy link "[EMAIL_ADDRESS][DOMAIN_NAME]"
drag, startPoint x: 674, startPoint y: 37, endPoint x: 618, endPoint y: 39, distance: 55.9
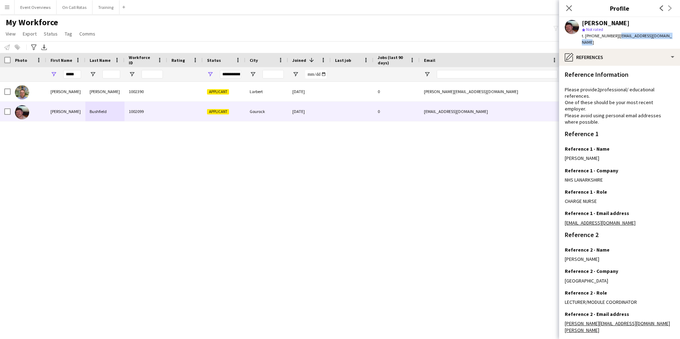
click at [618, 39] on div "[PERSON_NAME] star Not rated t. [PHONE_NUMBER] | [EMAIL_ADDRESS][DOMAIN_NAME]" at bounding box center [619, 33] width 121 height 32
copy span "[EMAIL_ADDRESS][DOMAIN_NAME]"
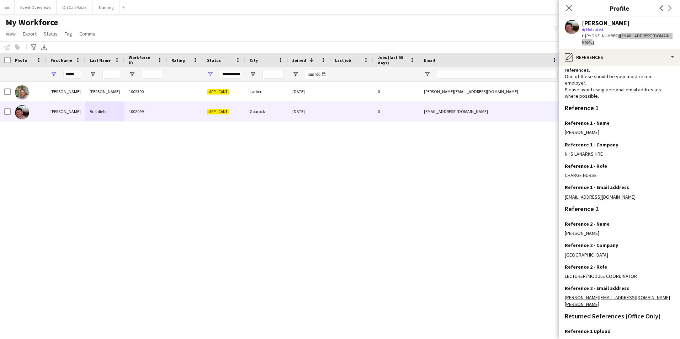
scroll to position [36, 0]
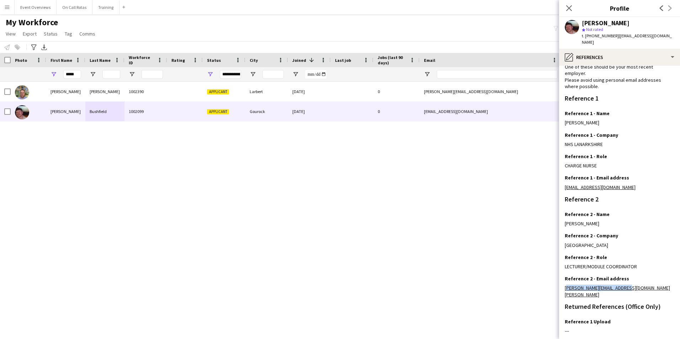
drag, startPoint x: 636, startPoint y: 281, endPoint x: 564, endPoint y: 284, distance: 71.5
click at [564, 284] on app-section-data-types "Reference Information Please provide 2 professional/ educational references. On…" at bounding box center [619, 203] width 121 height 274
copy link "[PERSON_NAME][EMAIL_ADDRESS][DOMAIN_NAME][PERSON_NAME]"
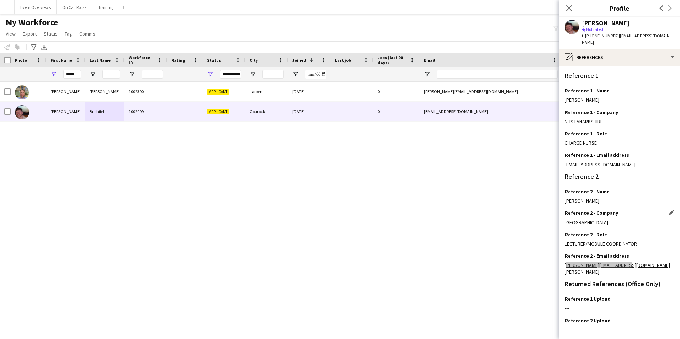
scroll to position [85, 0]
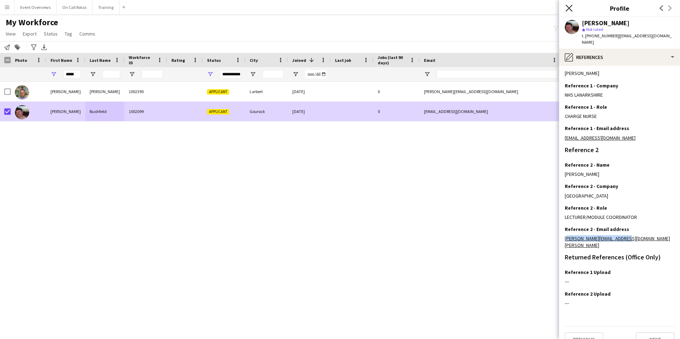
click at [570, 8] on icon "Close pop-in" at bounding box center [569, 8] width 7 height 7
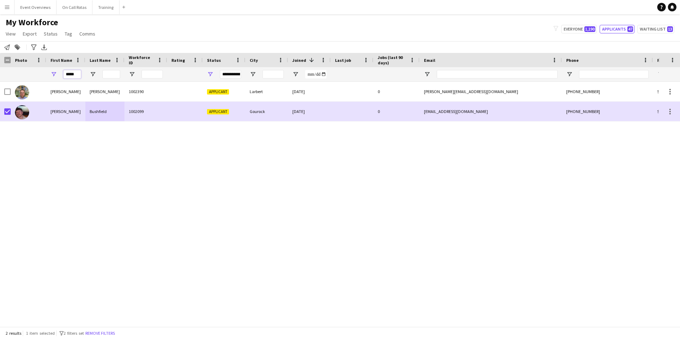
drag, startPoint x: 79, startPoint y: 74, endPoint x: 67, endPoint y: 76, distance: 11.5
click at [67, 76] on input "*****" at bounding box center [72, 74] width 18 height 9
type input "*"
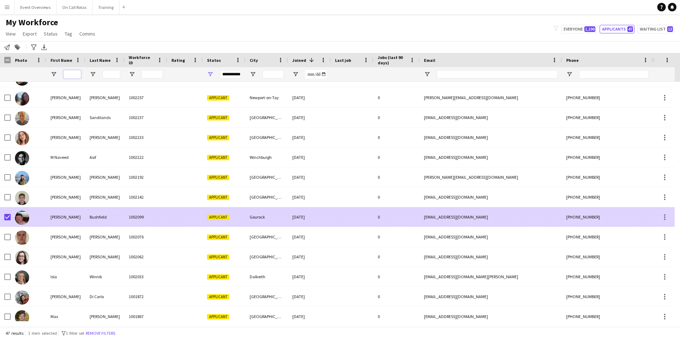
scroll to position [534, 0]
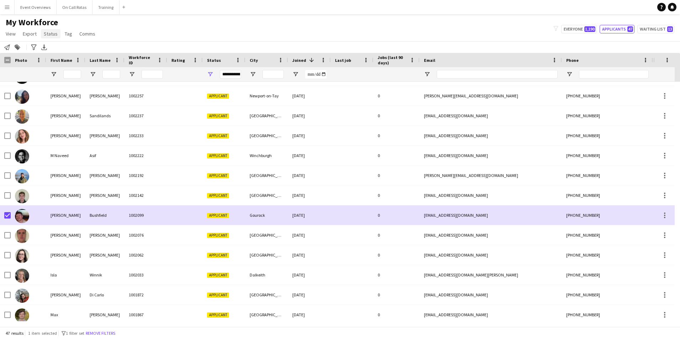
click at [54, 33] on span "Status" at bounding box center [51, 34] width 14 height 6
click at [62, 49] on link "Edit" at bounding box center [66, 49] width 50 height 15
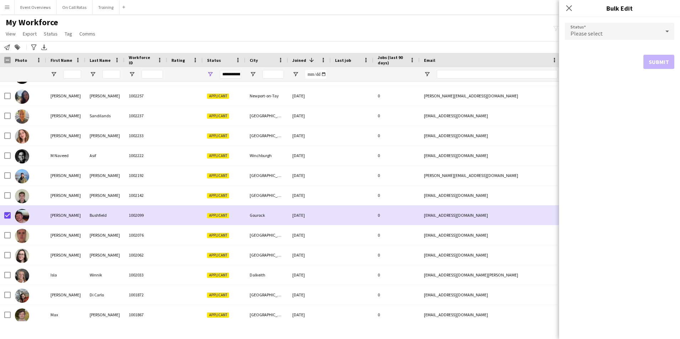
click at [638, 31] on div "Please select" at bounding box center [612, 31] width 95 height 17
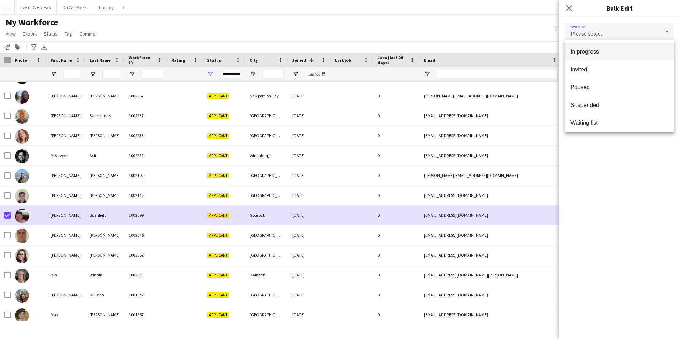
scroll to position [73, 0]
click at [598, 118] on span "Waiting list" at bounding box center [620, 120] width 98 height 7
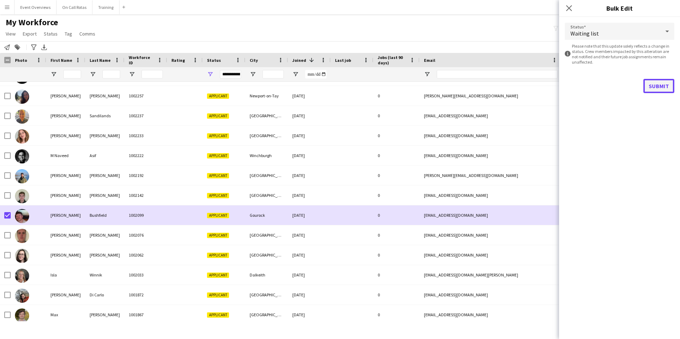
click at [662, 87] on button "Submit" at bounding box center [659, 86] width 31 height 14
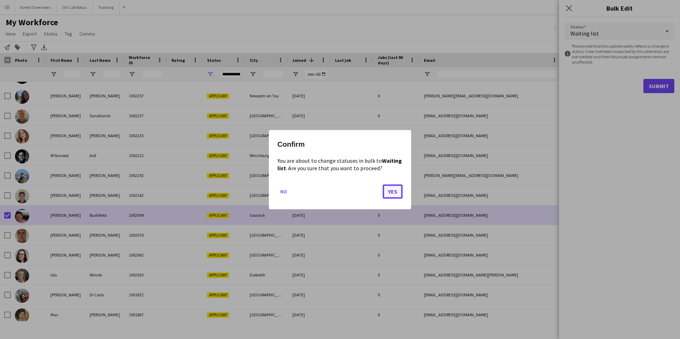
click at [392, 190] on button "Yes" at bounding box center [393, 191] width 20 height 14
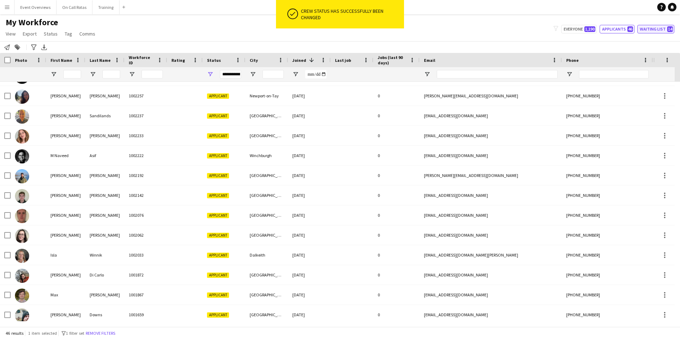
click at [658, 32] on button "Waiting list 14" at bounding box center [656, 29] width 37 height 9
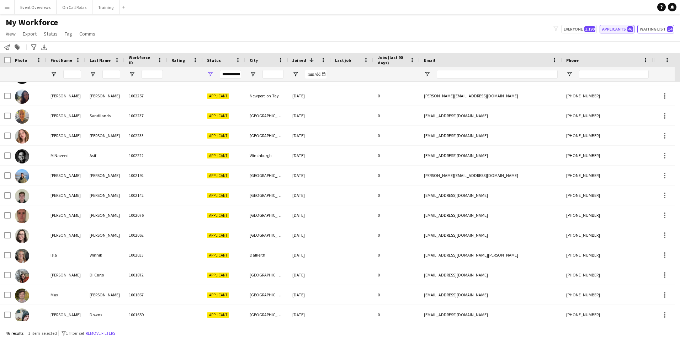
scroll to position [39, 0]
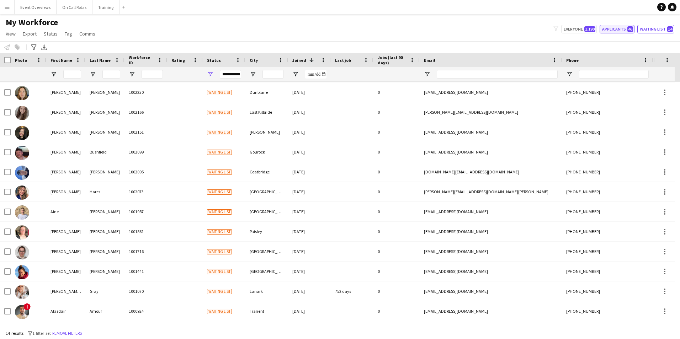
click at [624, 28] on button "Applicants 46" at bounding box center [617, 29] width 35 height 9
type input "**********"
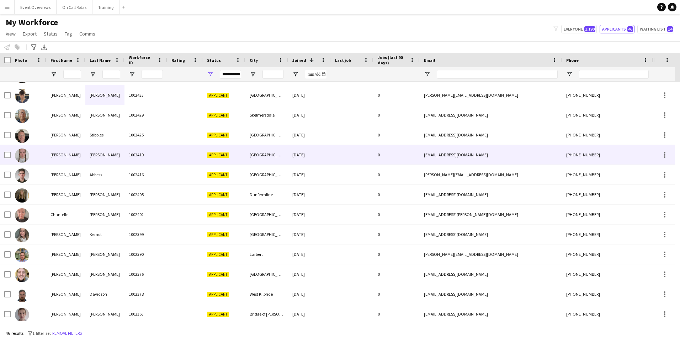
scroll to position [0, 0]
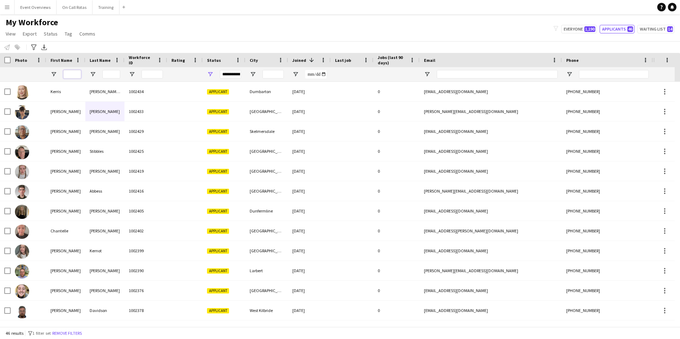
click at [66, 75] on input "First Name Filter Input" at bounding box center [72, 74] width 18 height 9
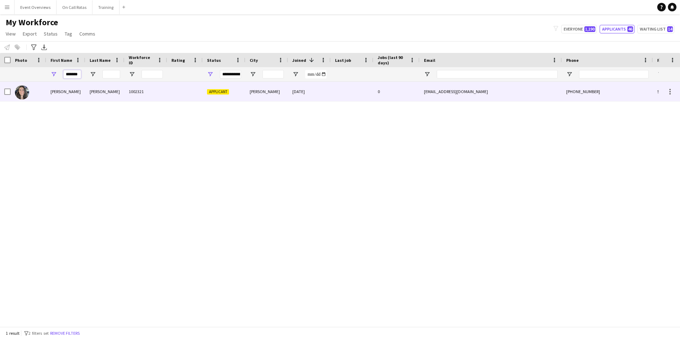
type input "*******"
click at [73, 94] on div "[PERSON_NAME]" at bounding box center [65, 92] width 39 height 20
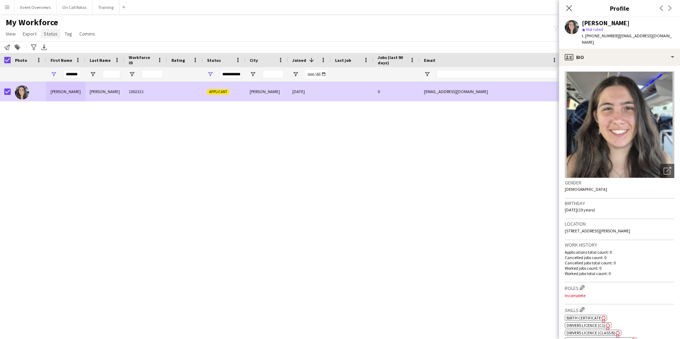
click at [52, 33] on span "Status" at bounding box center [51, 34] width 14 height 6
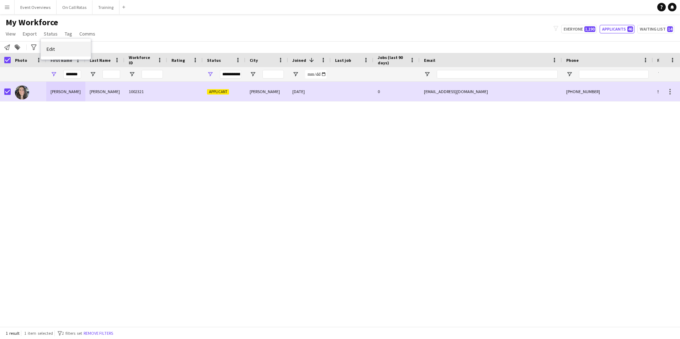
click at [57, 49] on link "Edit" at bounding box center [66, 49] width 50 height 15
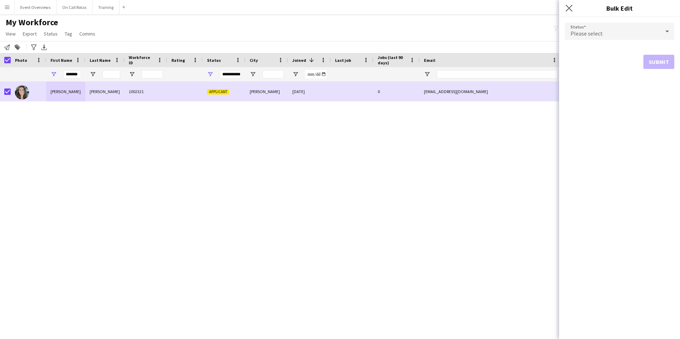
click at [573, 6] on app-icon "Close pop-in" at bounding box center [569, 8] width 10 height 10
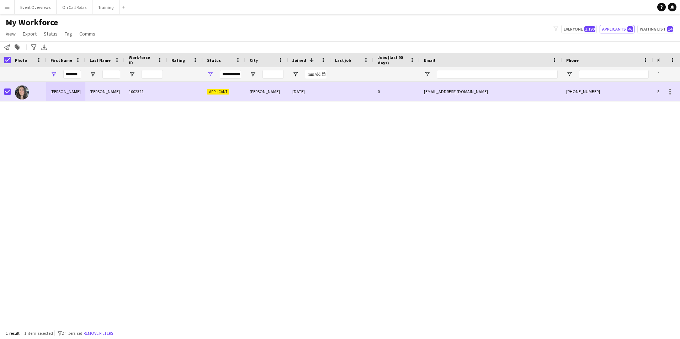
click at [535, 117] on div "[PERSON_NAME] 1002321 Applicant [PERSON_NAME] [DATE] 0 [EMAIL_ADDRESS][DOMAIN_N…" at bounding box center [329, 202] width 659 height 240
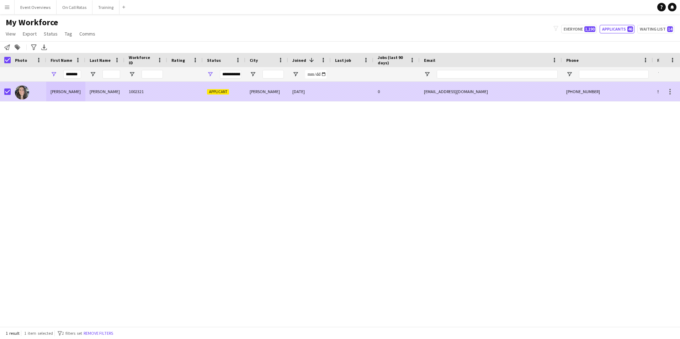
click at [118, 92] on div "[PERSON_NAME]" at bounding box center [104, 92] width 39 height 20
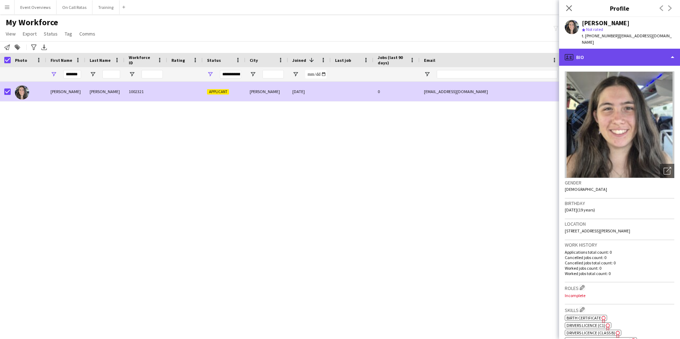
click at [637, 53] on div "profile Bio" at bounding box center [619, 57] width 121 height 17
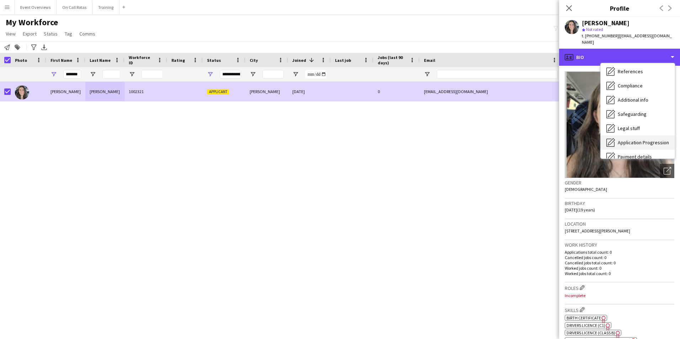
scroll to position [124, 0]
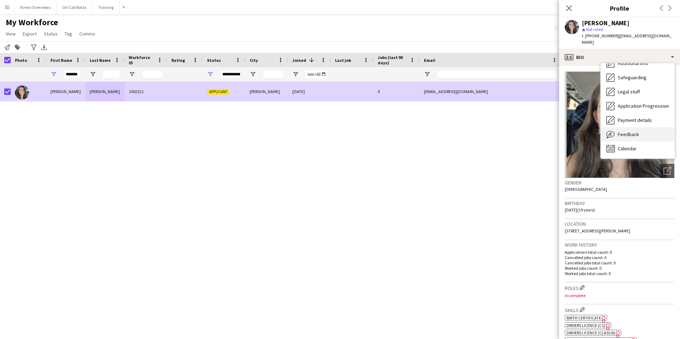
click at [630, 131] on span "Feedback" at bounding box center [628, 134] width 21 height 6
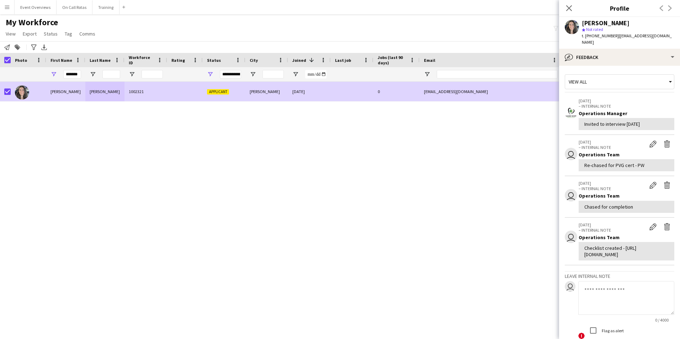
click at [608, 302] on textarea at bounding box center [627, 298] width 96 height 34
click at [603, 311] on textarea "**********" at bounding box center [627, 298] width 96 height 34
click at [659, 302] on textarea "**********" at bounding box center [627, 298] width 96 height 34
click at [603, 312] on textarea "**********" at bounding box center [627, 298] width 96 height 34
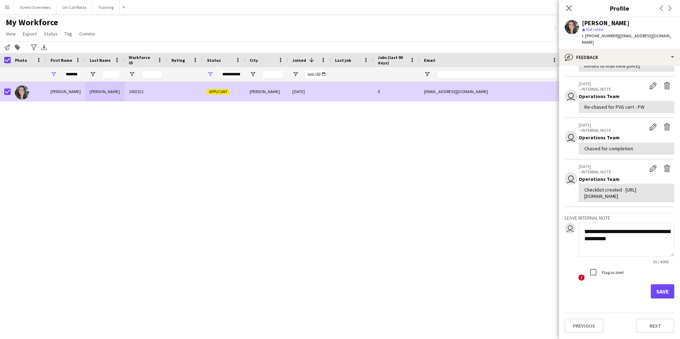
scroll to position [71, 0]
type textarea "**********"
click at [657, 292] on button "Save" at bounding box center [662, 292] width 23 height 14
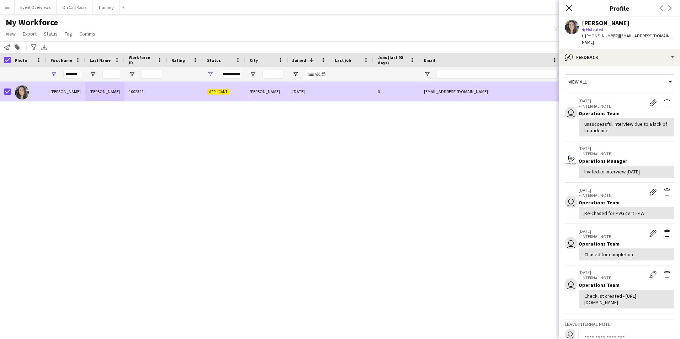
click at [570, 8] on icon "Close pop-in" at bounding box center [569, 8] width 7 height 7
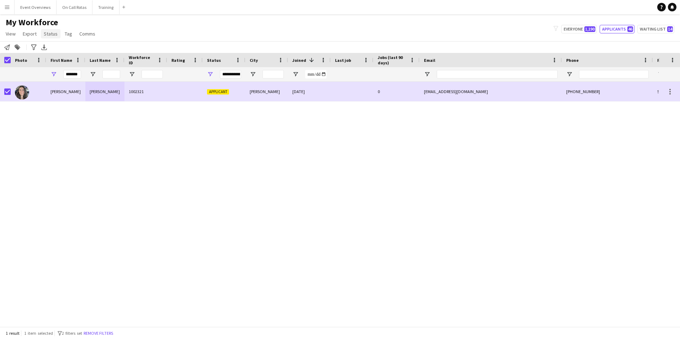
click at [52, 35] on span "Status" at bounding box center [51, 34] width 14 height 6
click at [53, 48] on span "Edit" at bounding box center [51, 49] width 8 height 6
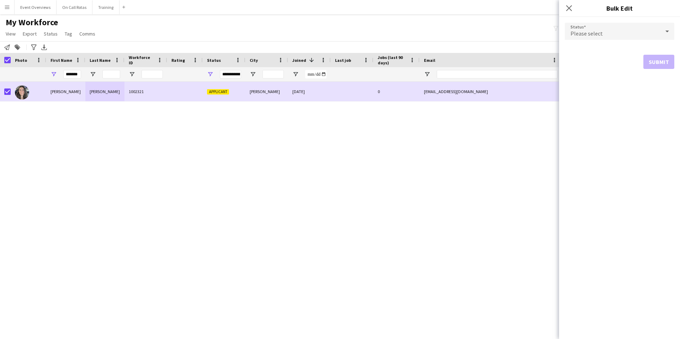
click at [593, 36] on span "Please select" at bounding box center [587, 33] width 32 height 7
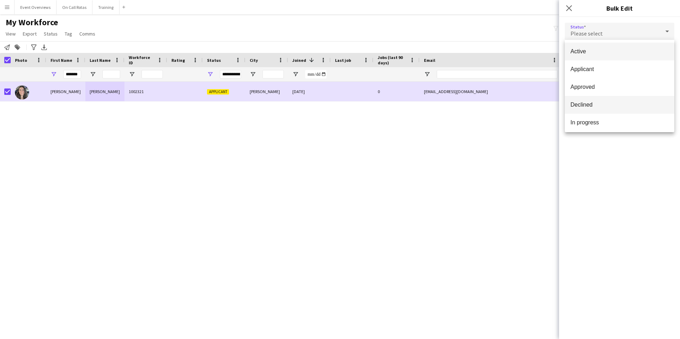
click at [615, 100] on mat-option "Declined" at bounding box center [620, 105] width 110 height 18
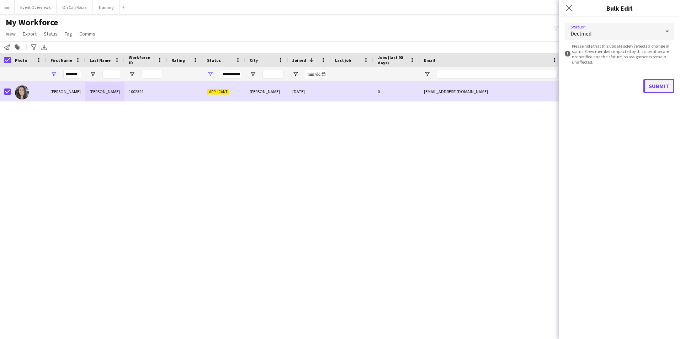
click at [657, 85] on button "Submit" at bounding box center [659, 86] width 31 height 14
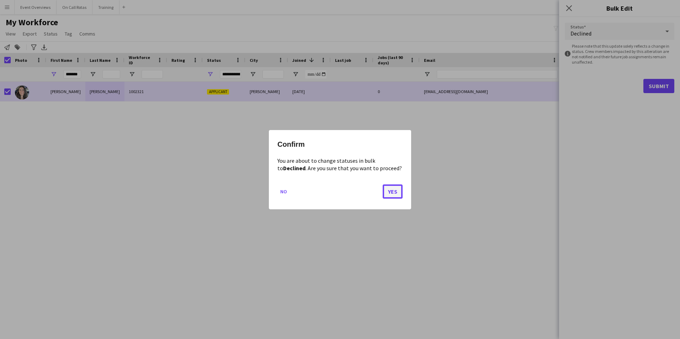
click at [393, 187] on button "Yes" at bounding box center [393, 191] width 20 height 14
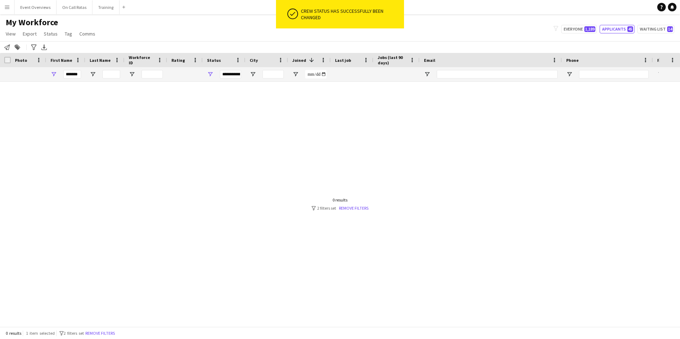
drag, startPoint x: 82, startPoint y: 73, endPoint x: 64, endPoint y: 73, distance: 18.5
click at [64, 73] on div "*******" at bounding box center [65, 74] width 39 height 14
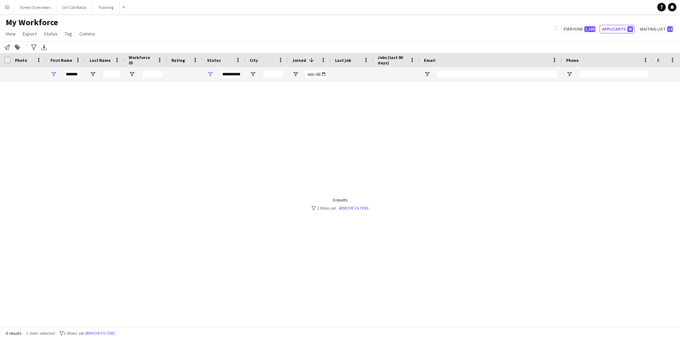
drag, startPoint x: 81, startPoint y: 75, endPoint x: 66, endPoint y: 75, distance: 15.3
click at [66, 75] on div "*******" at bounding box center [65, 74] width 39 height 14
drag, startPoint x: 80, startPoint y: 74, endPoint x: 56, endPoint y: 75, distance: 23.8
click at [56, 75] on div "*******" at bounding box center [65, 74] width 39 height 14
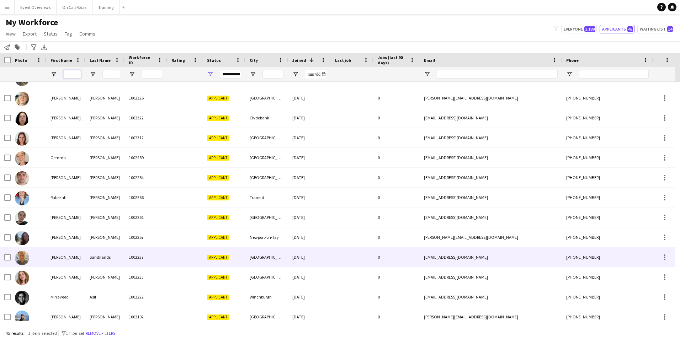
scroll to position [621, 0]
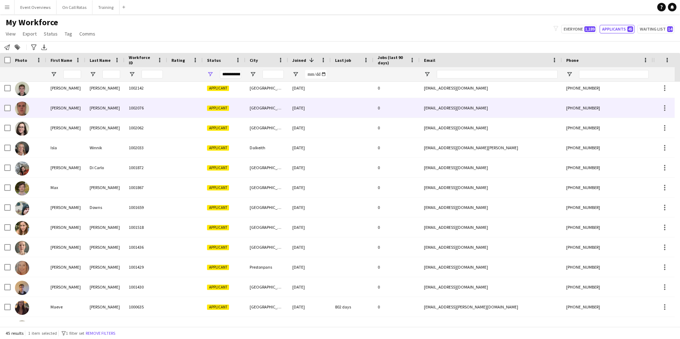
click at [161, 105] on div "1002076" at bounding box center [146, 108] width 43 height 20
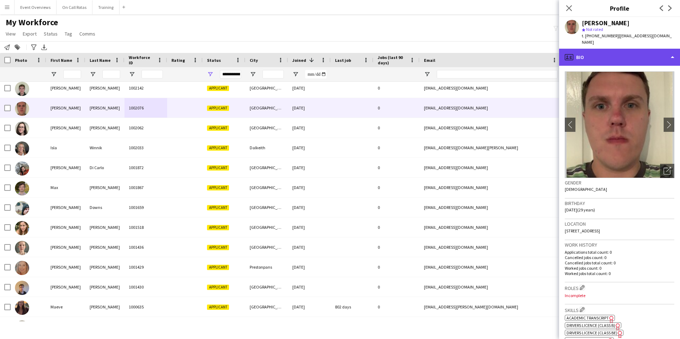
click at [639, 52] on div "profile Bio" at bounding box center [619, 57] width 121 height 17
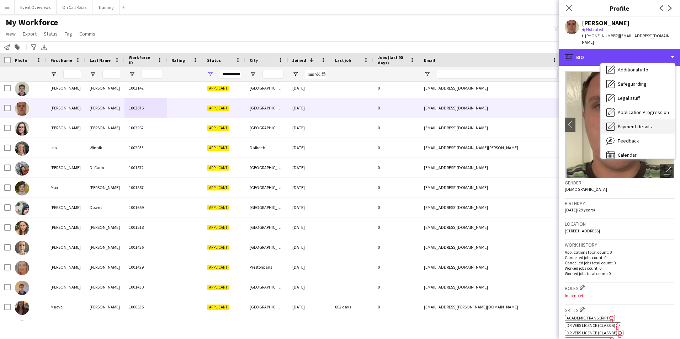
scroll to position [124, 0]
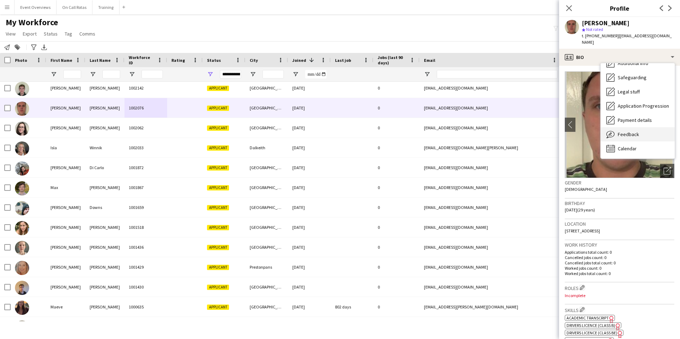
click at [630, 131] on span "Feedback" at bounding box center [628, 134] width 21 height 6
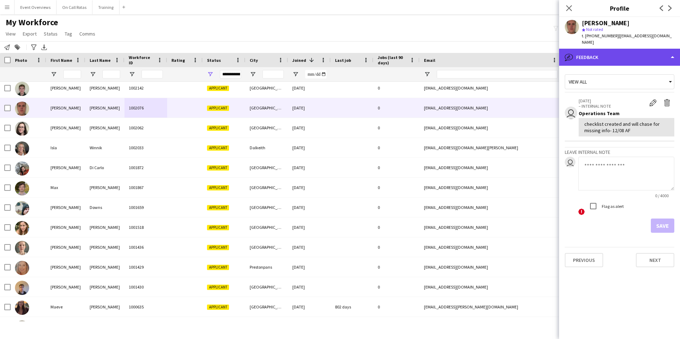
click at [616, 54] on div "bubble-pencil Feedback" at bounding box center [619, 57] width 121 height 17
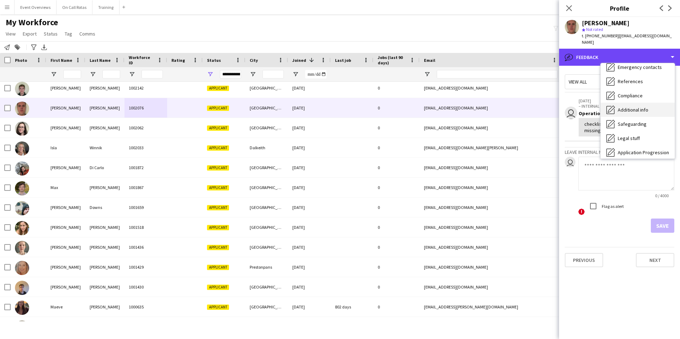
scroll to position [0, 0]
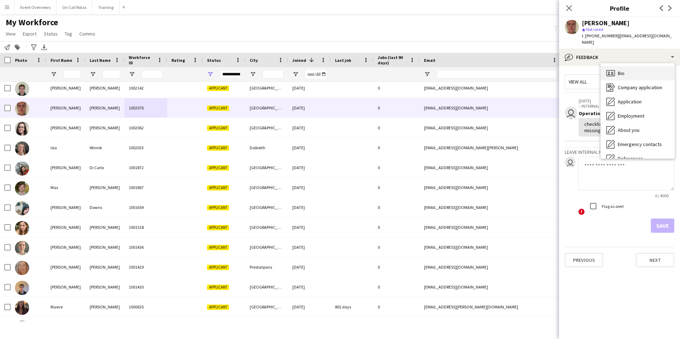
click at [620, 66] on div "Bio Bio" at bounding box center [638, 73] width 74 height 14
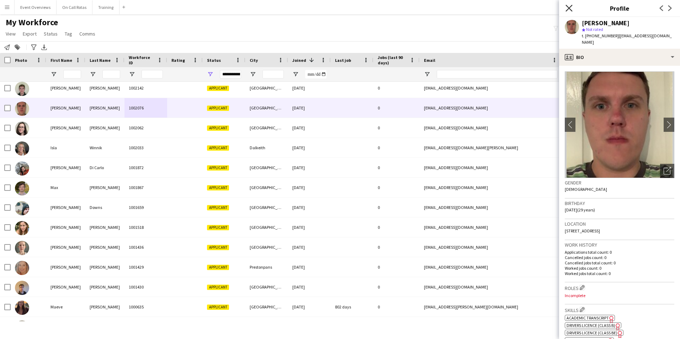
click at [566, 6] on icon "Close pop-in" at bounding box center [569, 8] width 7 height 7
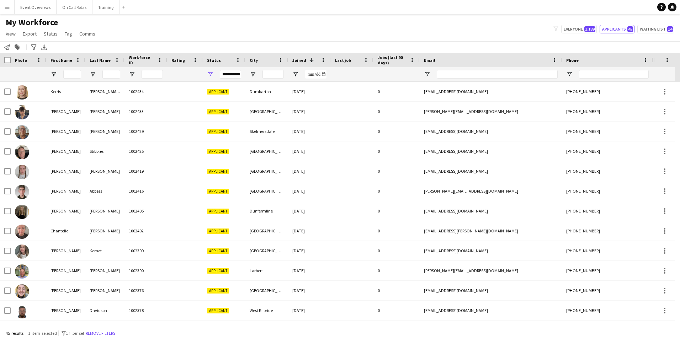
click at [234, 74] on div "**********" at bounding box center [230, 74] width 21 height 9
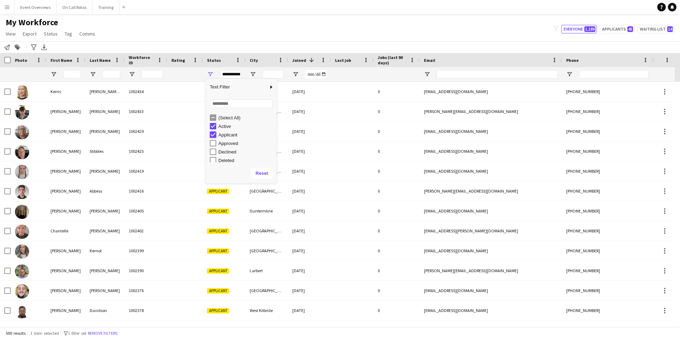
type input "**********"
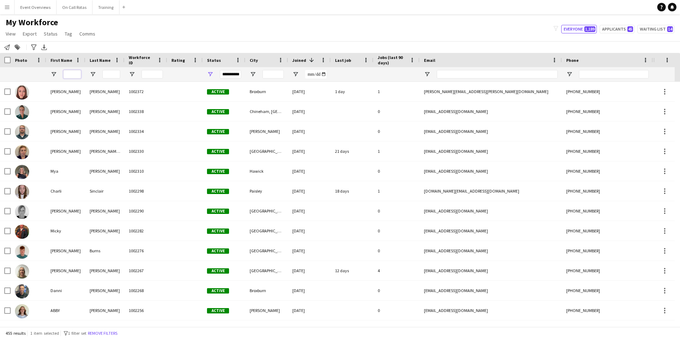
click at [71, 76] on input "First Name Filter Input" at bounding box center [72, 74] width 18 height 9
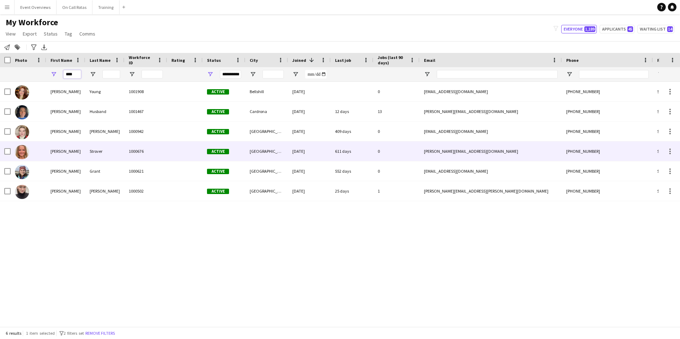
type input "****"
click at [88, 150] on div "Strover" at bounding box center [104, 152] width 39 height 20
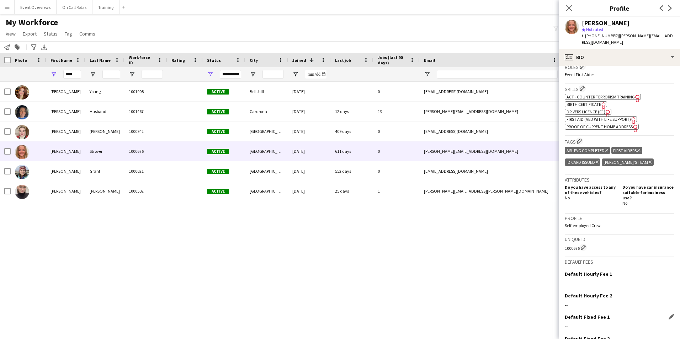
scroll to position [276, 0]
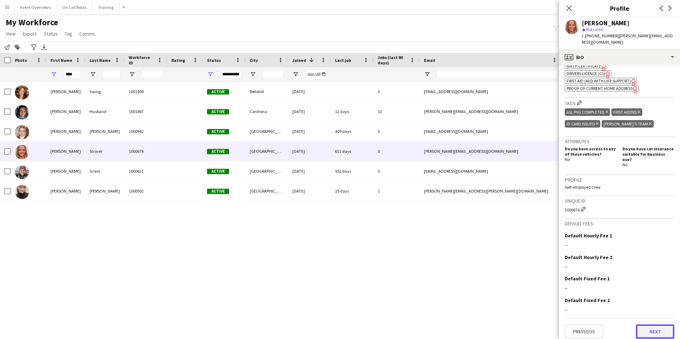
click at [641, 326] on button "Next" at bounding box center [655, 332] width 38 height 14
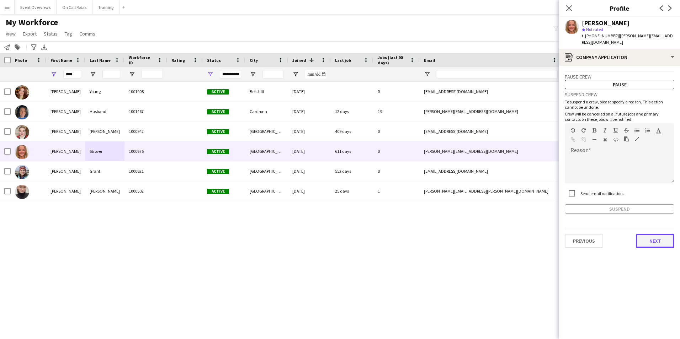
click at [653, 240] on button "Next" at bounding box center [655, 241] width 38 height 14
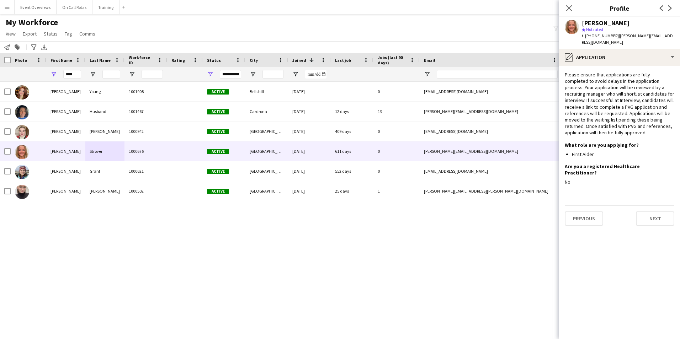
click at [654, 215] on app-section-data-types "Please ensure that applications are fully completed to avoid delays in the appl…" at bounding box center [619, 203] width 121 height 274
click at [653, 212] on button "Next" at bounding box center [655, 219] width 38 height 14
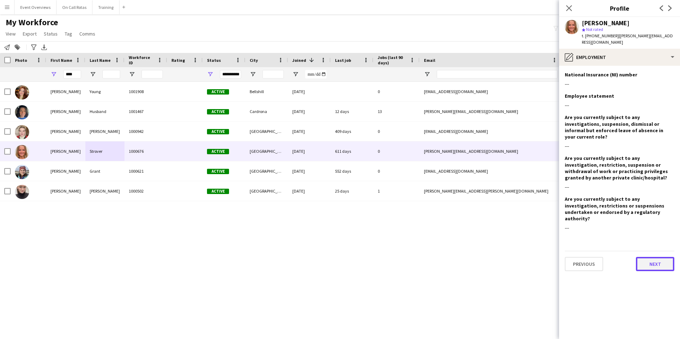
click at [661, 257] on button "Next" at bounding box center [655, 264] width 38 height 14
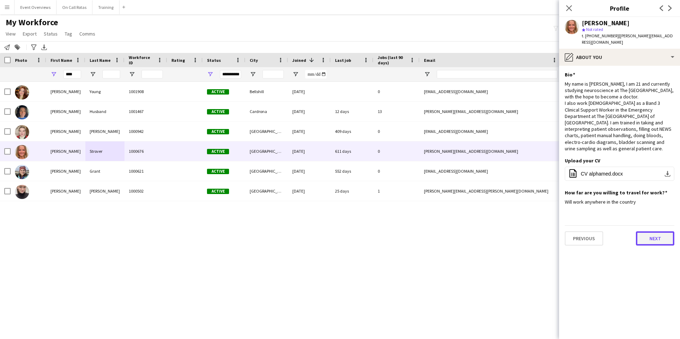
click at [641, 232] on button "Next" at bounding box center [655, 239] width 38 height 14
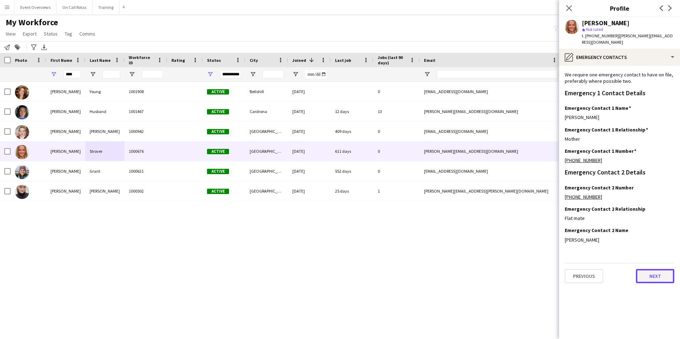
click at [651, 269] on button "Next" at bounding box center [655, 276] width 38 height 14
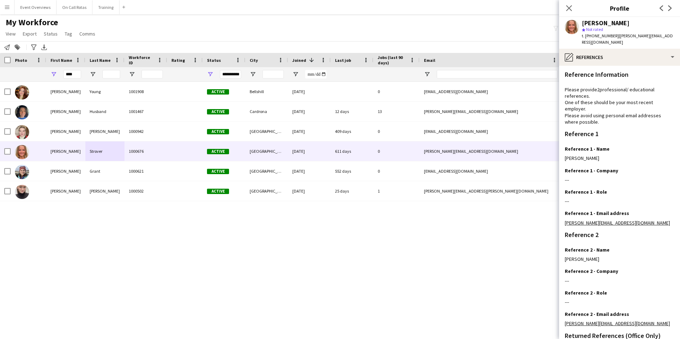
scroll to position [85, 0]
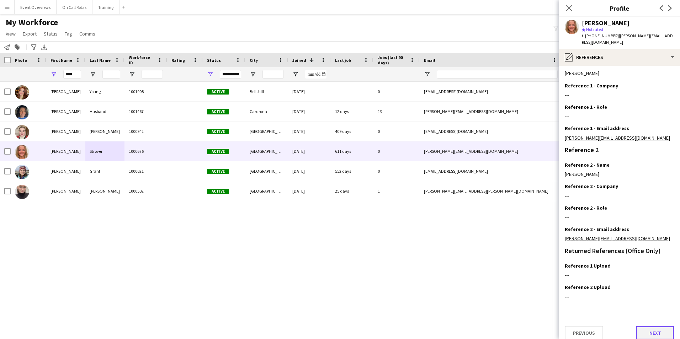
click at [656, 330] on button "Next" at bounding box center [655, 333] width 38 height 14
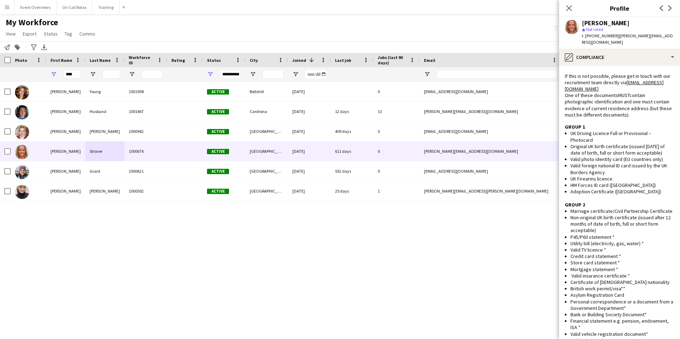
scroll to position [412, 0]
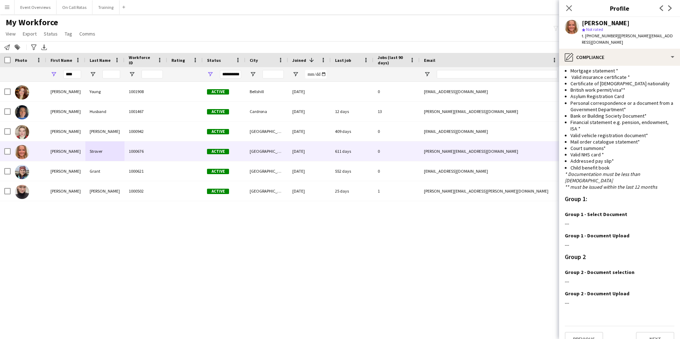
click at [478, 22] on div "My Workforce View Views Default view Active Staff Applications - First Aider Ap…" at bounding box center [340, 29] width 680 height 24
